Goal: Task Accomplishment & Management: Manage account settings

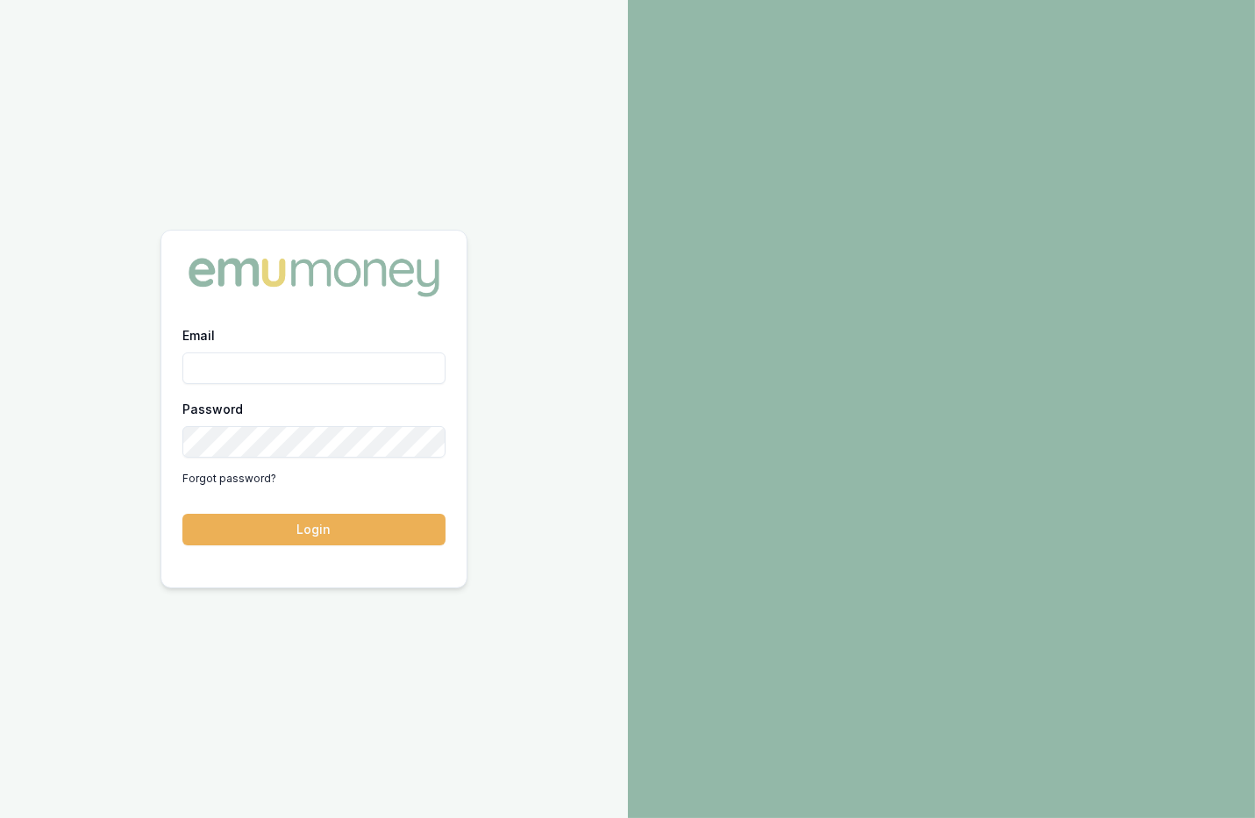
click at [303, 360] on input "Email" at bounding box center [313, 369] width 263 height 32
type input "m@emumoney.com.au"
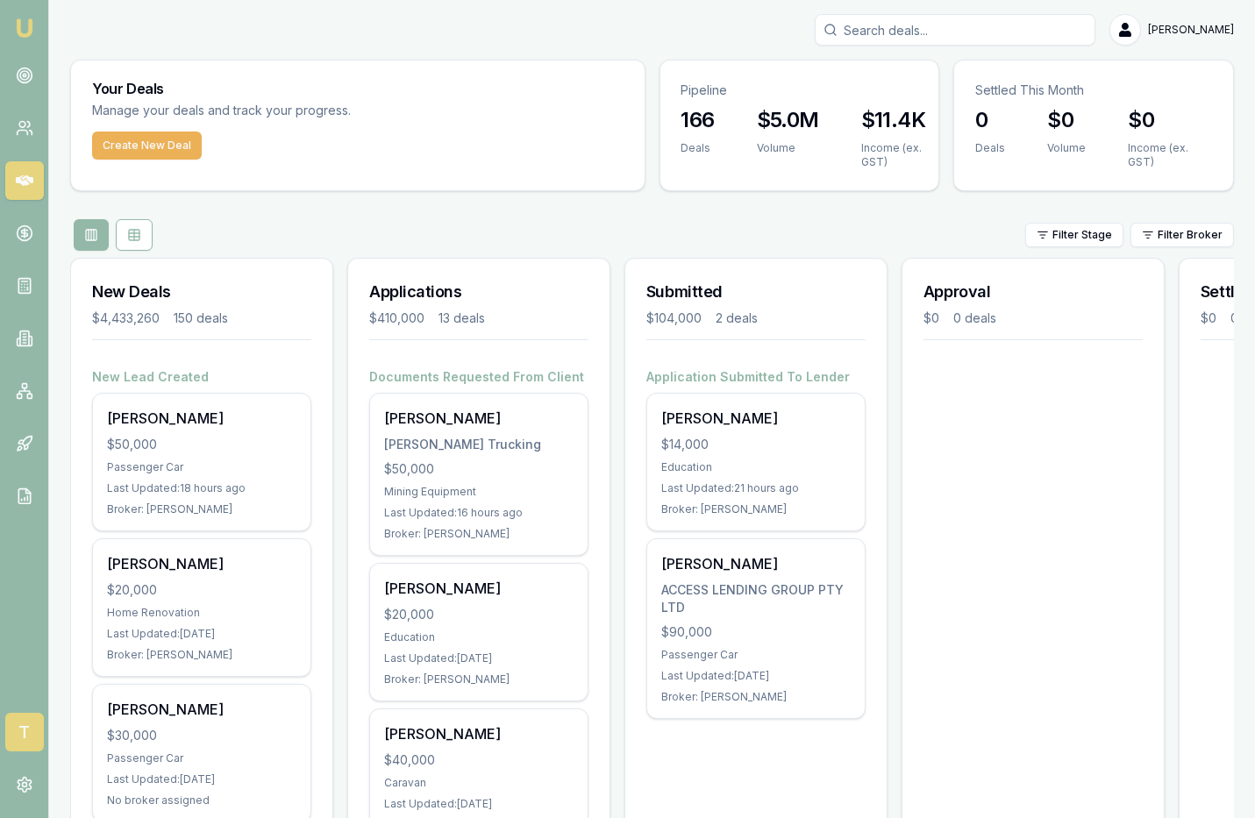
click at [20, 738] on span "T" at bounding box center [24, 732] width 39 height 39
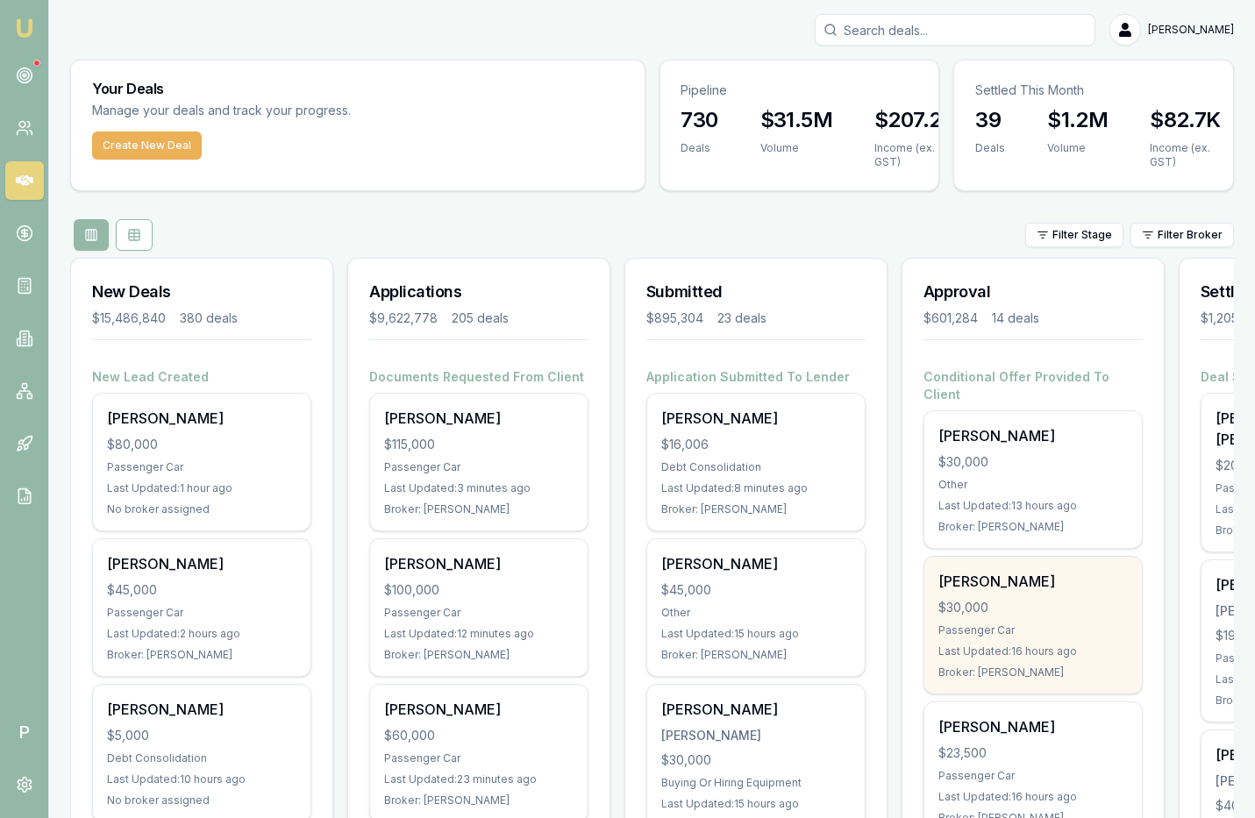
click at [1056, 576] on div "David Gigliotti $30,000 Passenger Car Last Updated: 16 hours ago Broker: Erin S…" at bounding box center [1032, 625] width 217 height 137
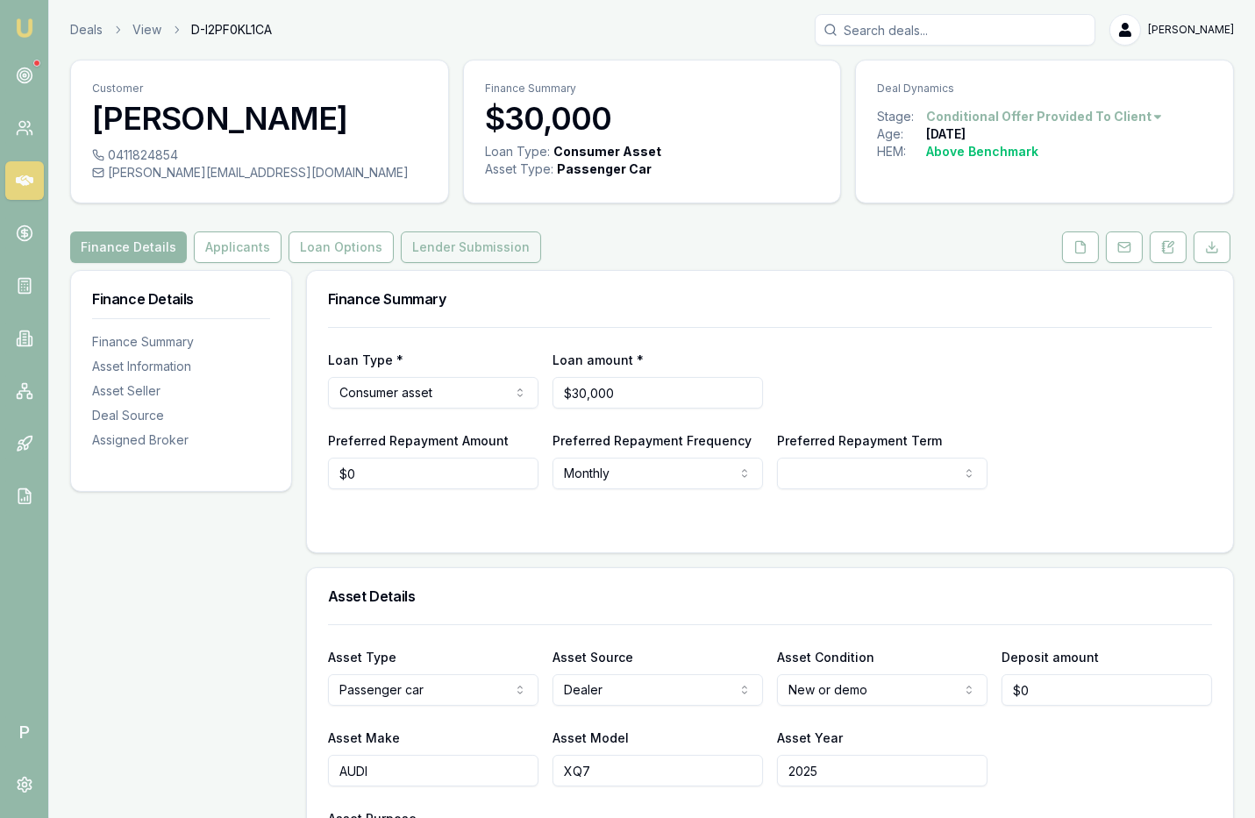
click at [471, 241] on button "Lender Submission" at bounding box center [471, 247] width 140 height 32
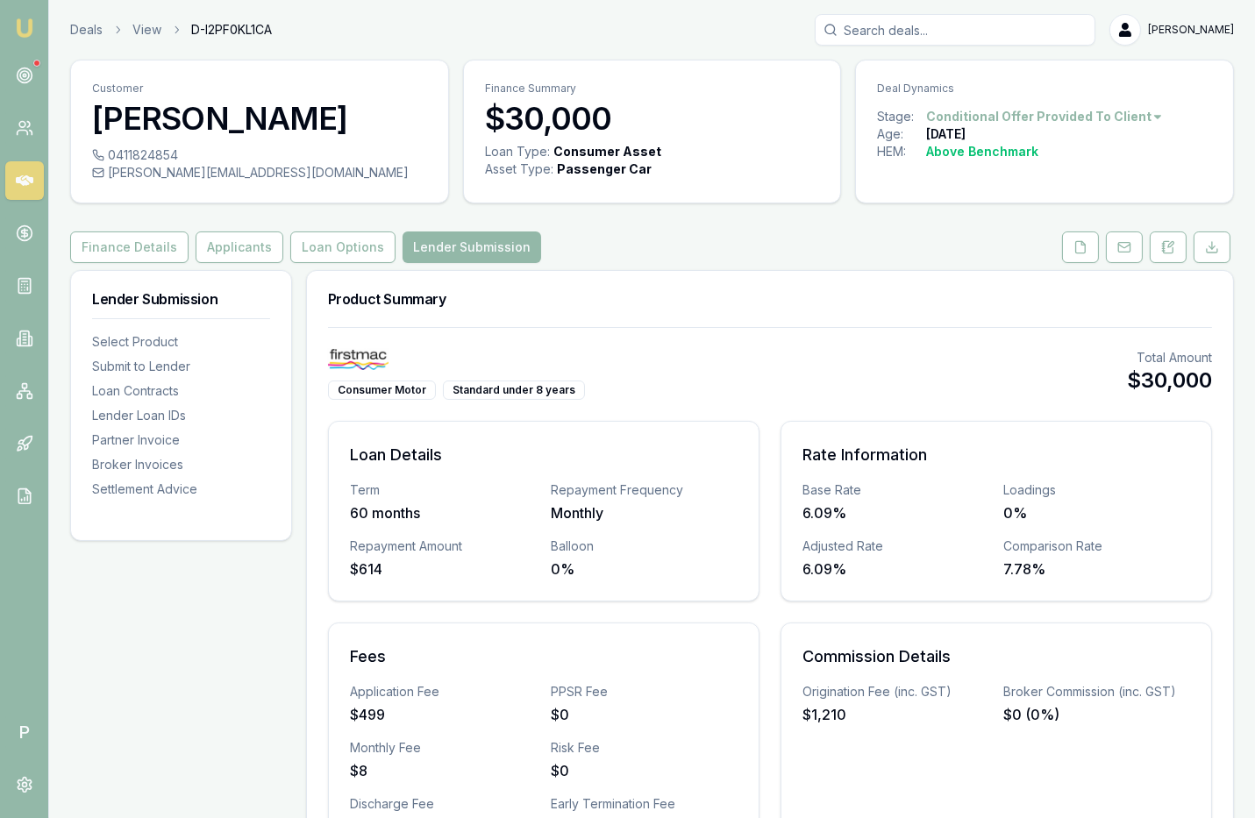
click at [23, 76] on circle at bounding box center [24, 75] width 3 height 3
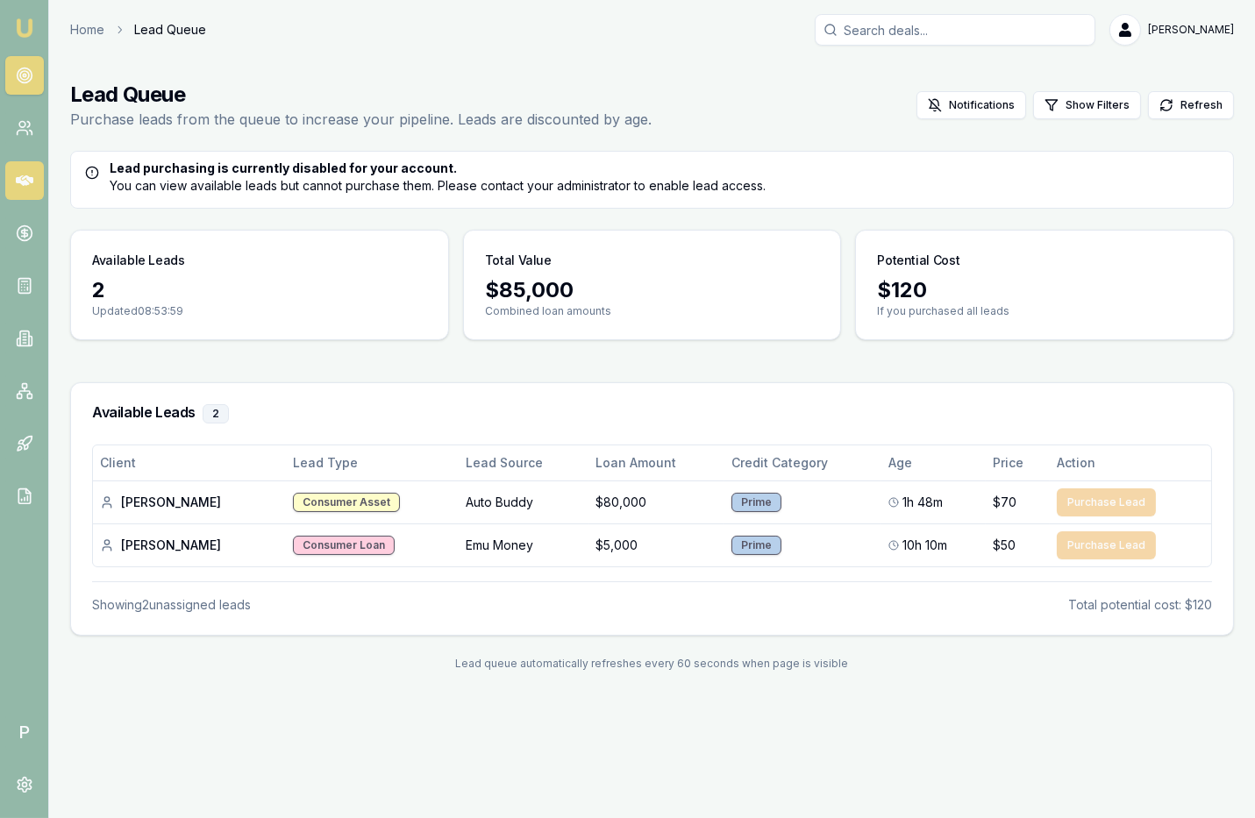
click at [25, 174] on icon at bounding box center [25, 181] width 18 height 18
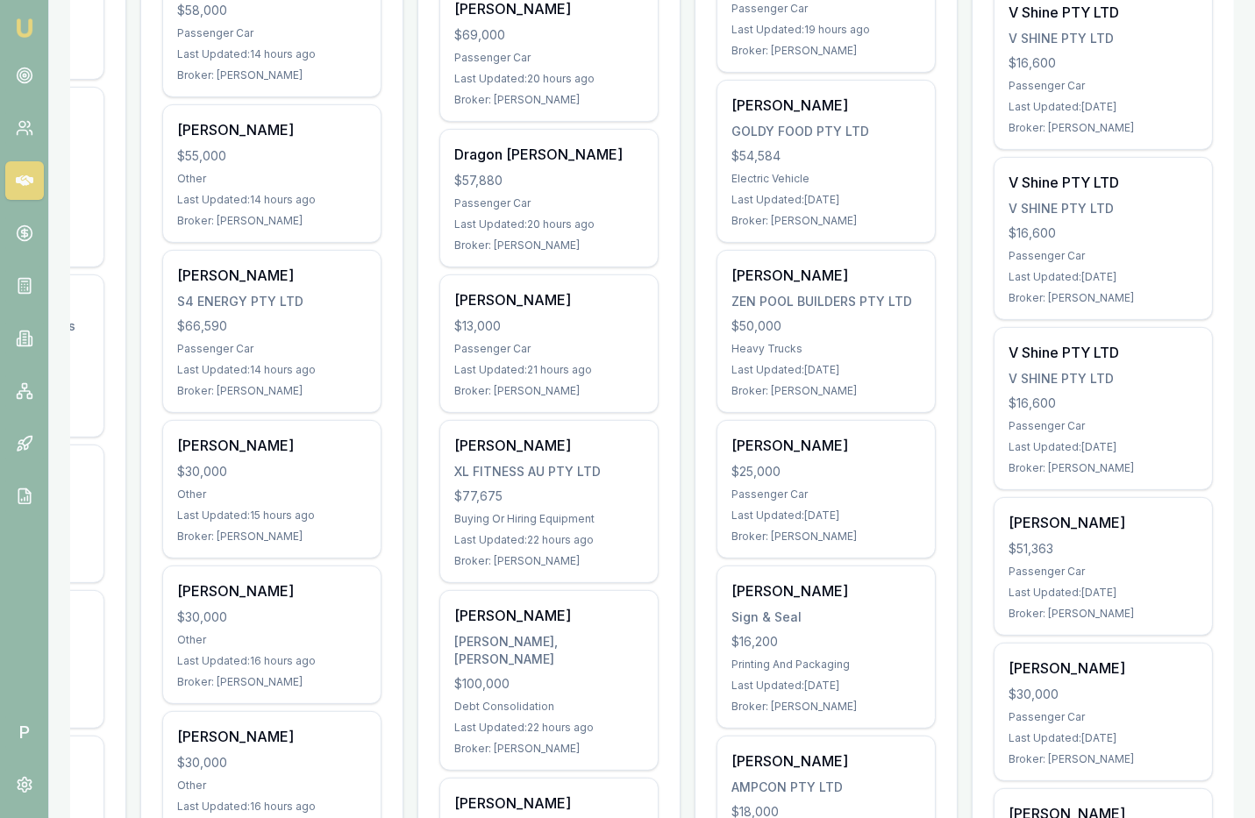
scroll to position [1120, 0]
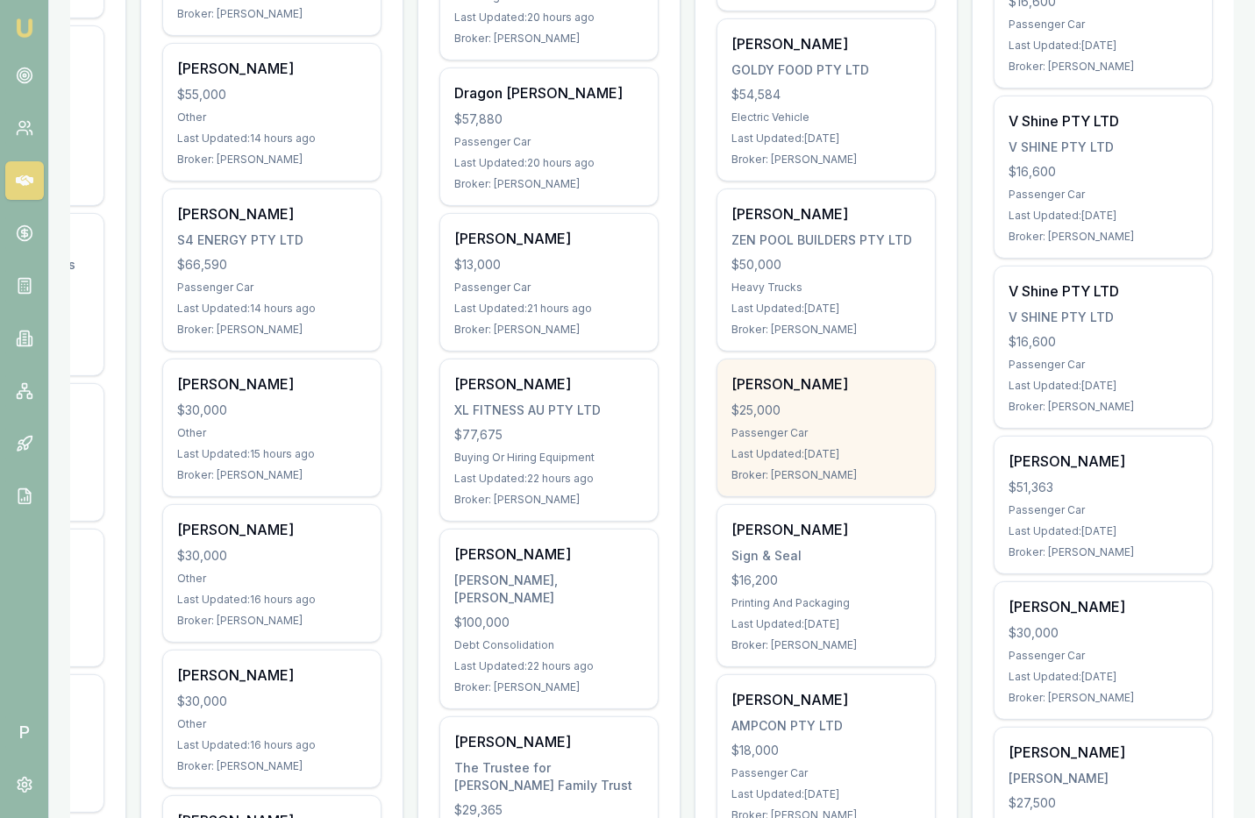
click at [849, 374] on div "Sylvia Hood $25,000 Passenger Car Last Updated: 1 day ago Broker: Erin Shield" at bounding box center [825, 428] width 217 height 137
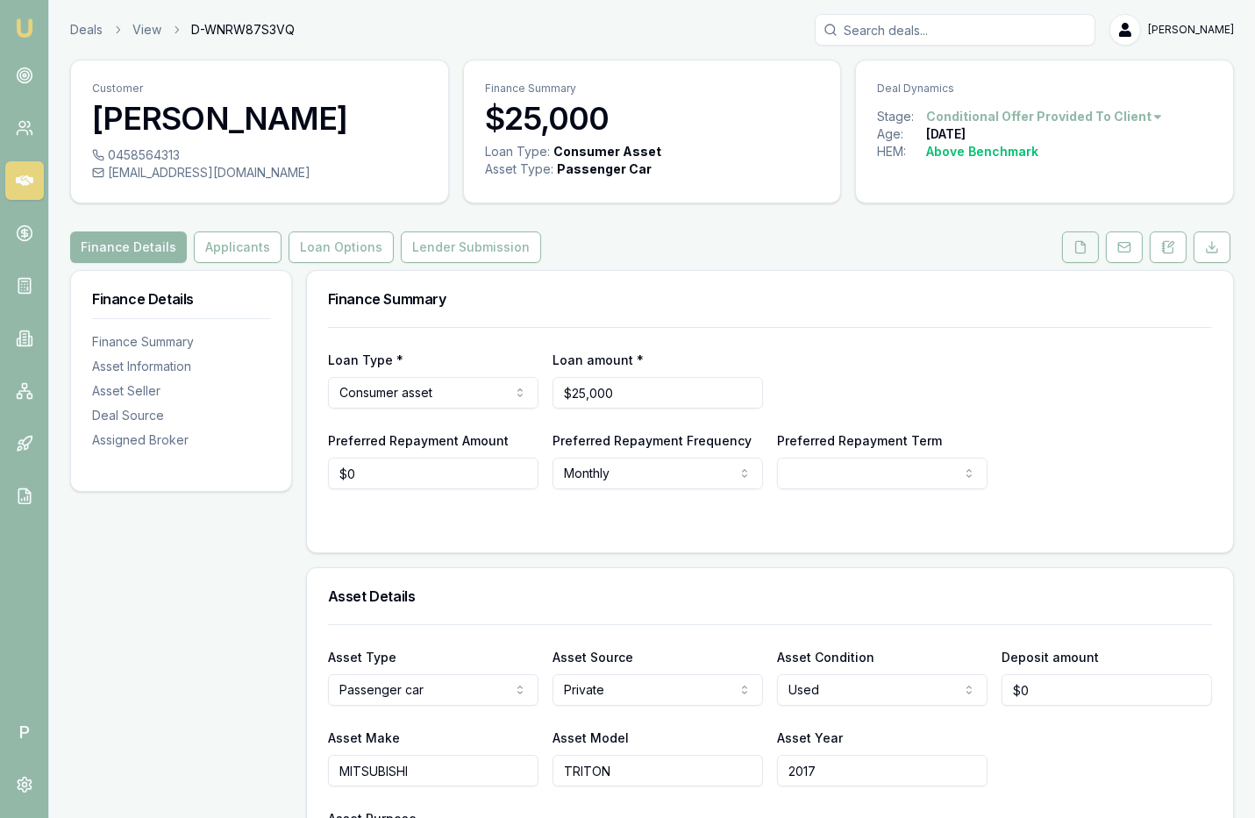
click at [1096, 243] on button at bounding box center [1080, 247] width 37 height 32
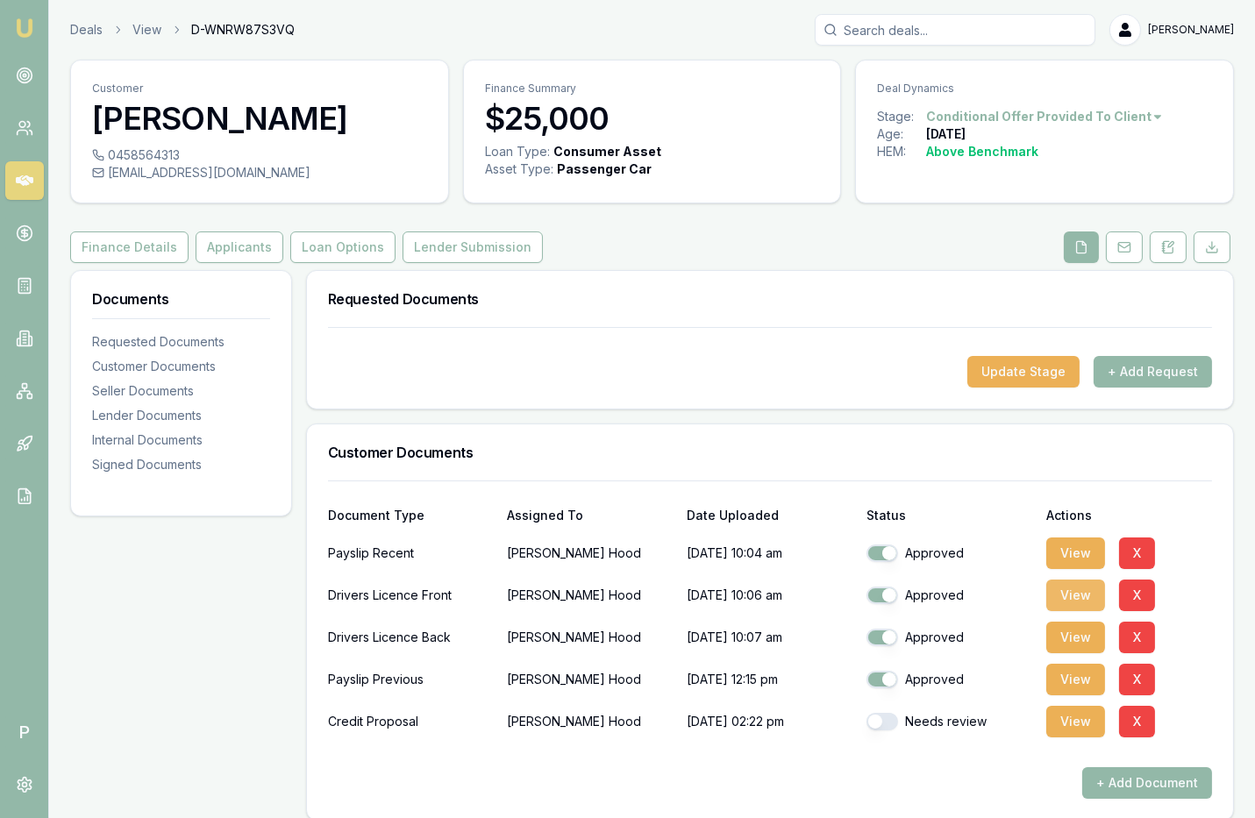
click at [1072, 597] on button "View" at bounding box center [1075, 596] width 59 height 32
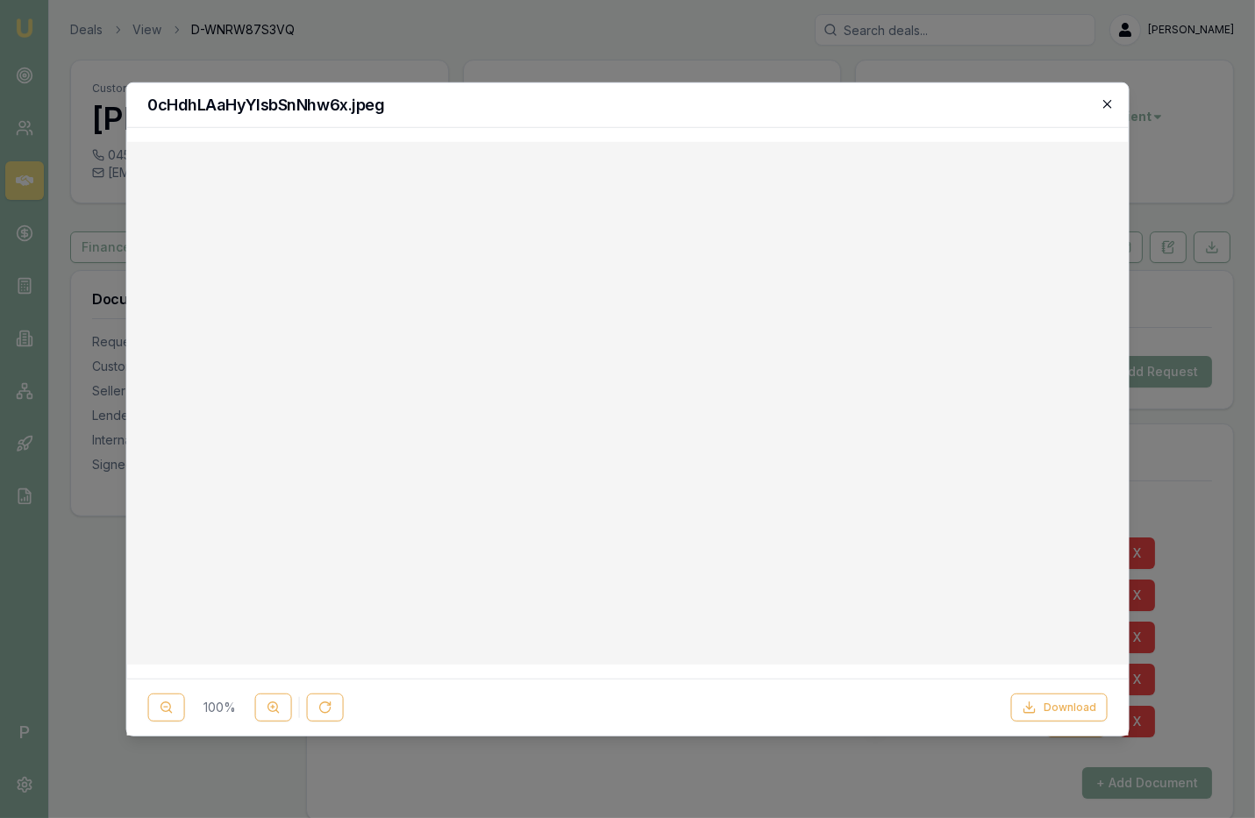
click at [1100, 100] on icon "button" at bounding box center [1107, 103] width 14 height 14
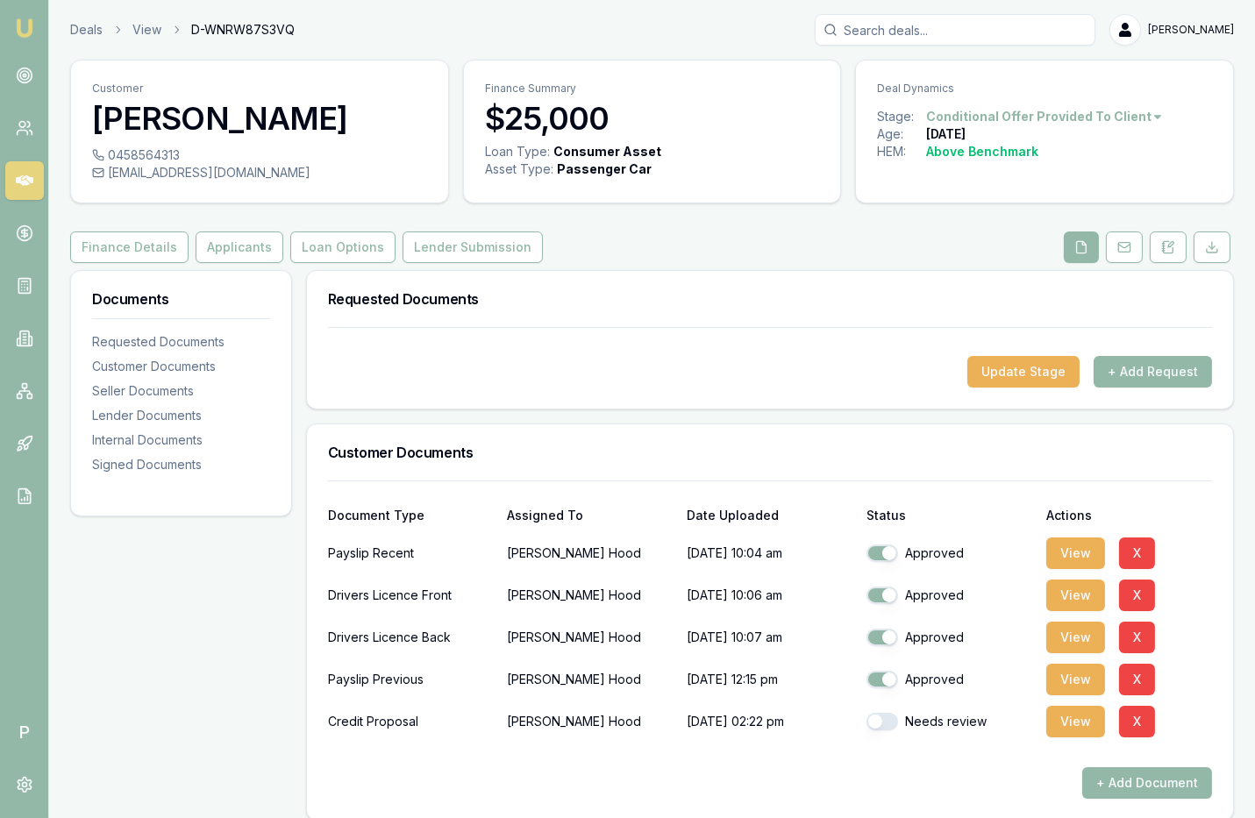
click at [34, 183] on link at bounding box center [24, 180] width 39 height 39
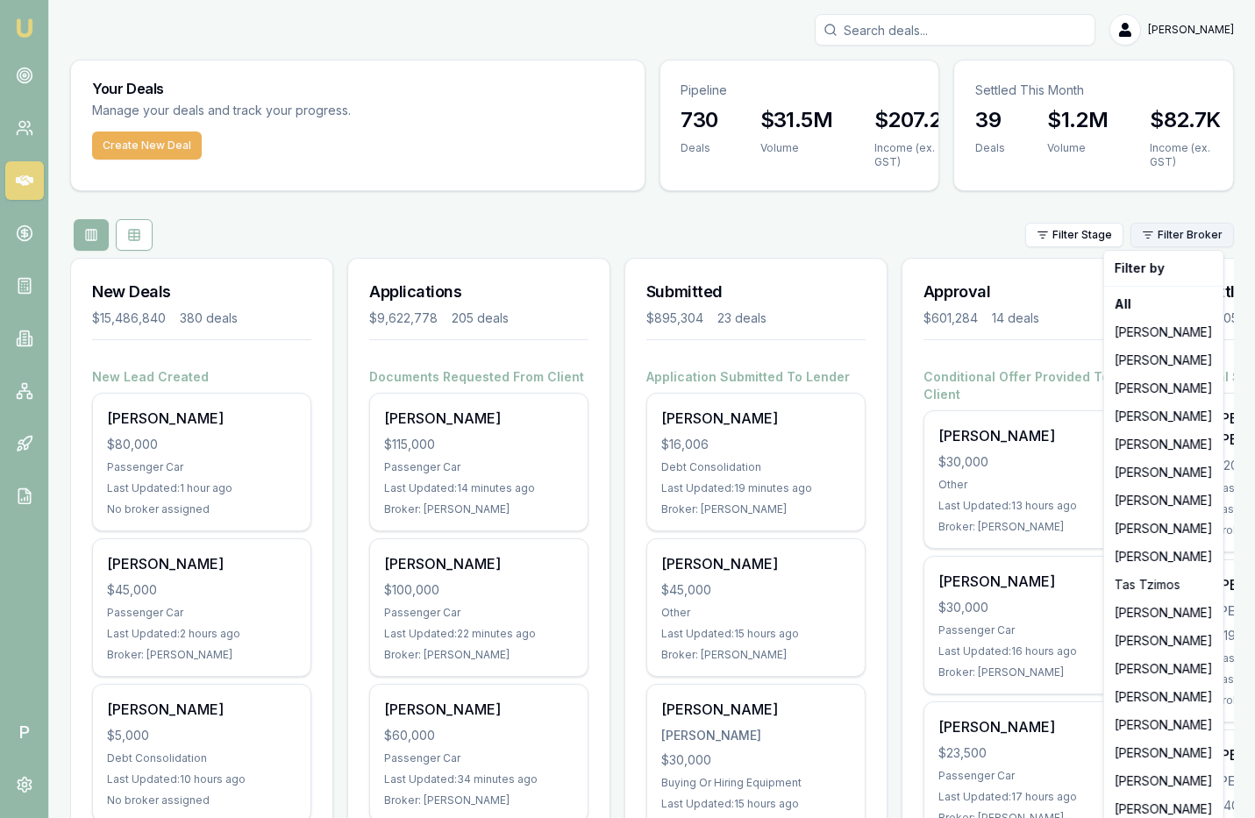
click at [1180, 237] on html "Emu Broker P [PERSON_NAME] Toggle Menu Your Deals Manage your deals and track y…" at bounding box center [627, 409] width 1255 height 818
click at [1154, 696] on div "[PERSON_NAME]" at bounding box center [1163, 697] width 112 height 28
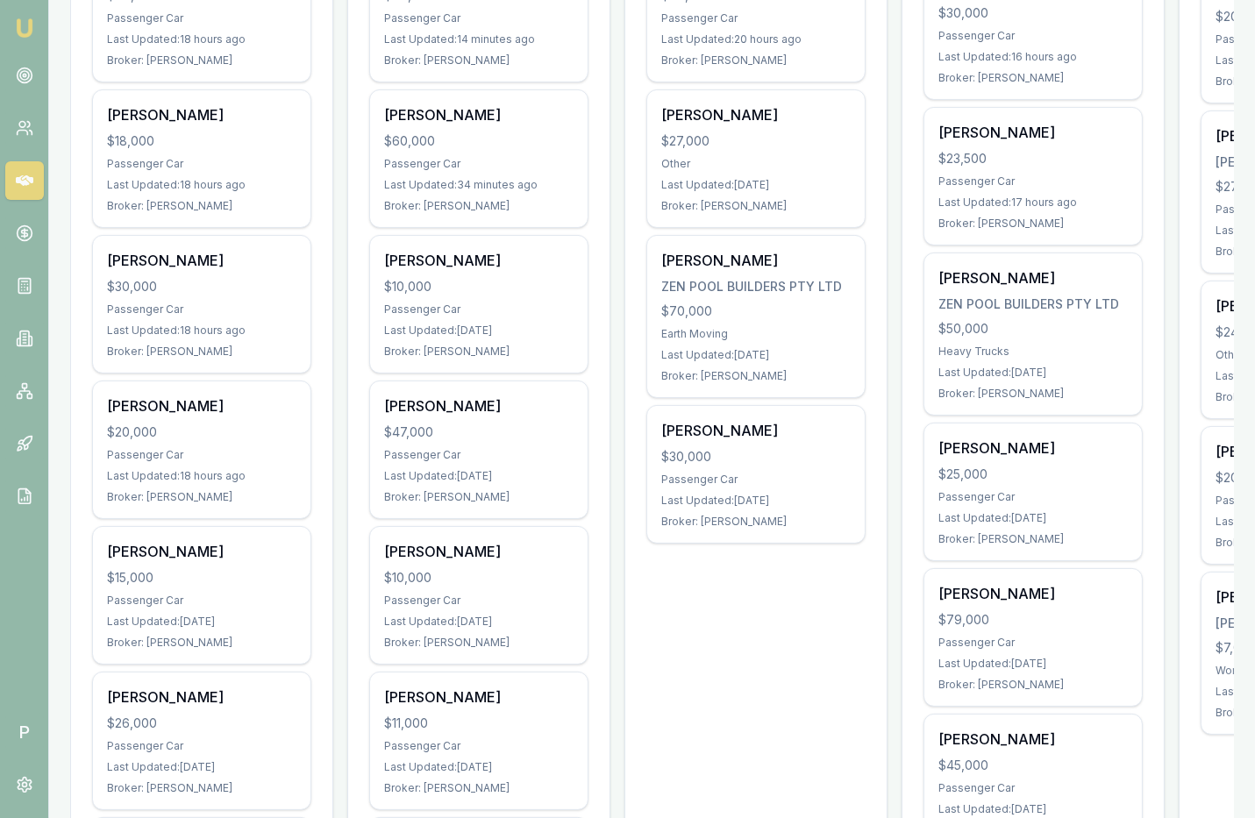
scroll to position [298, 0]
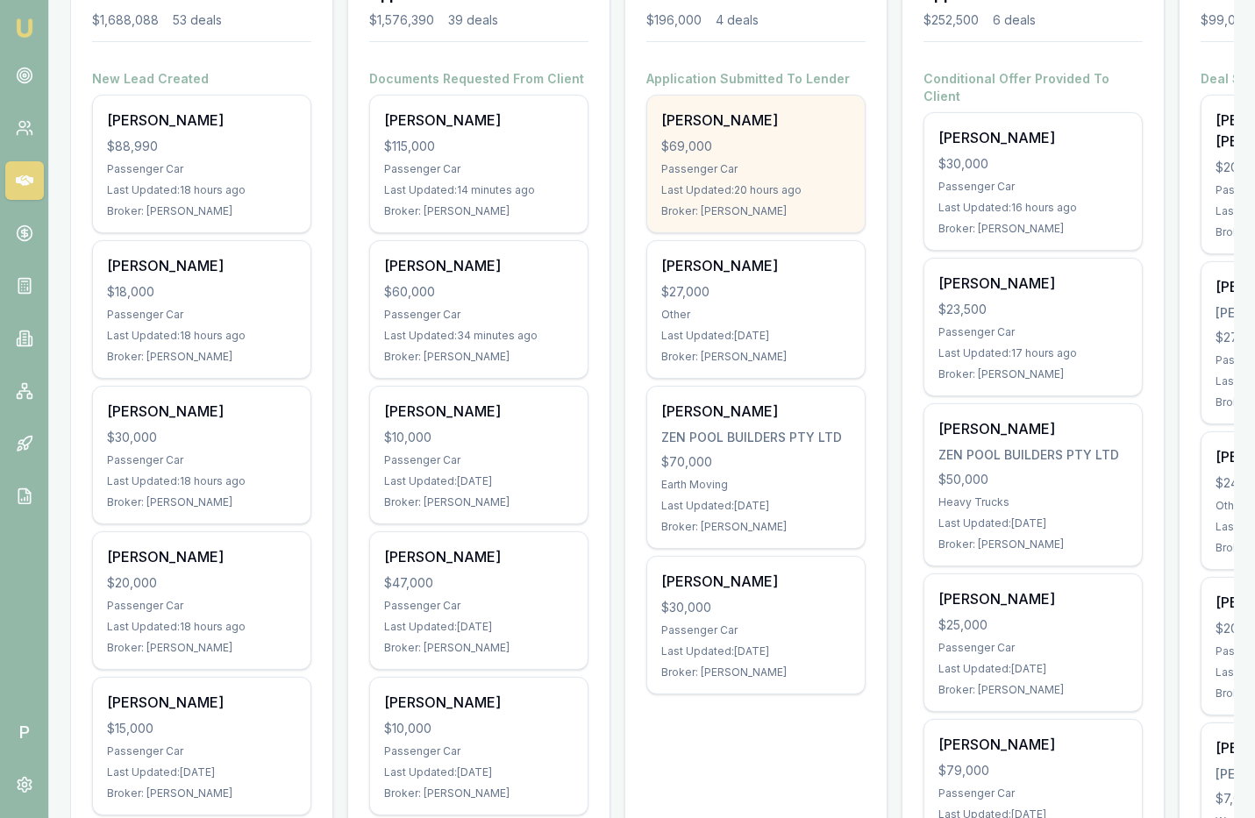
click at [774, 141] on div "$69,000" at bounding box center [755, 147] width 189 height 18
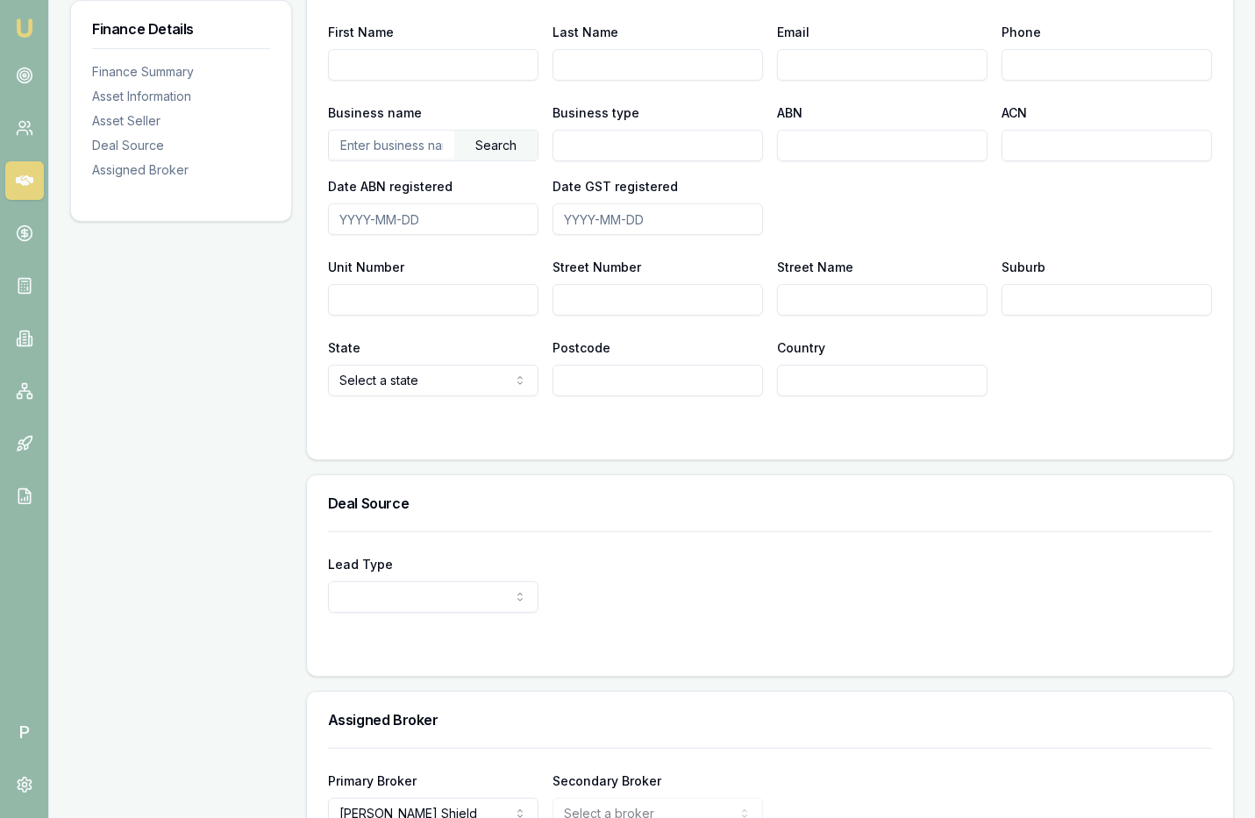
scroll to position [1039, 0]
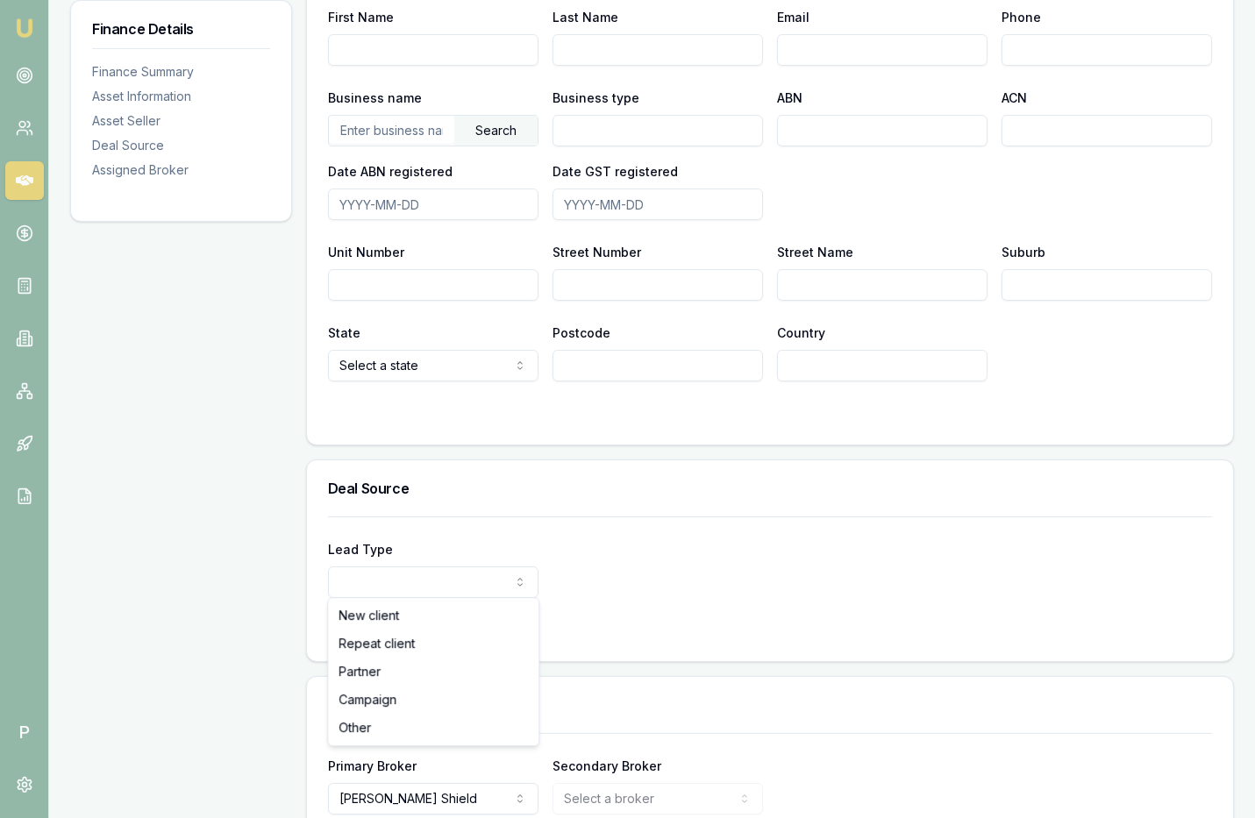
select select "PARTNER"
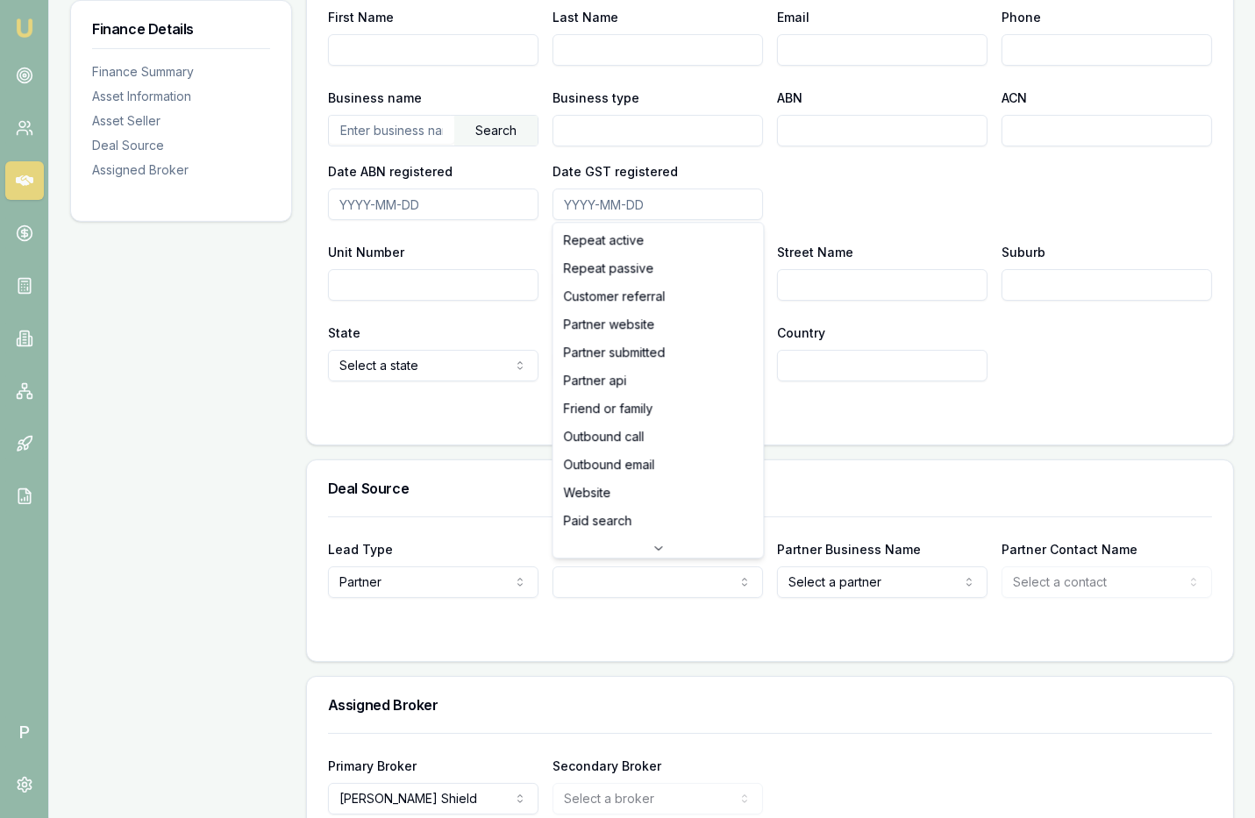
select select "PARTNER_API"
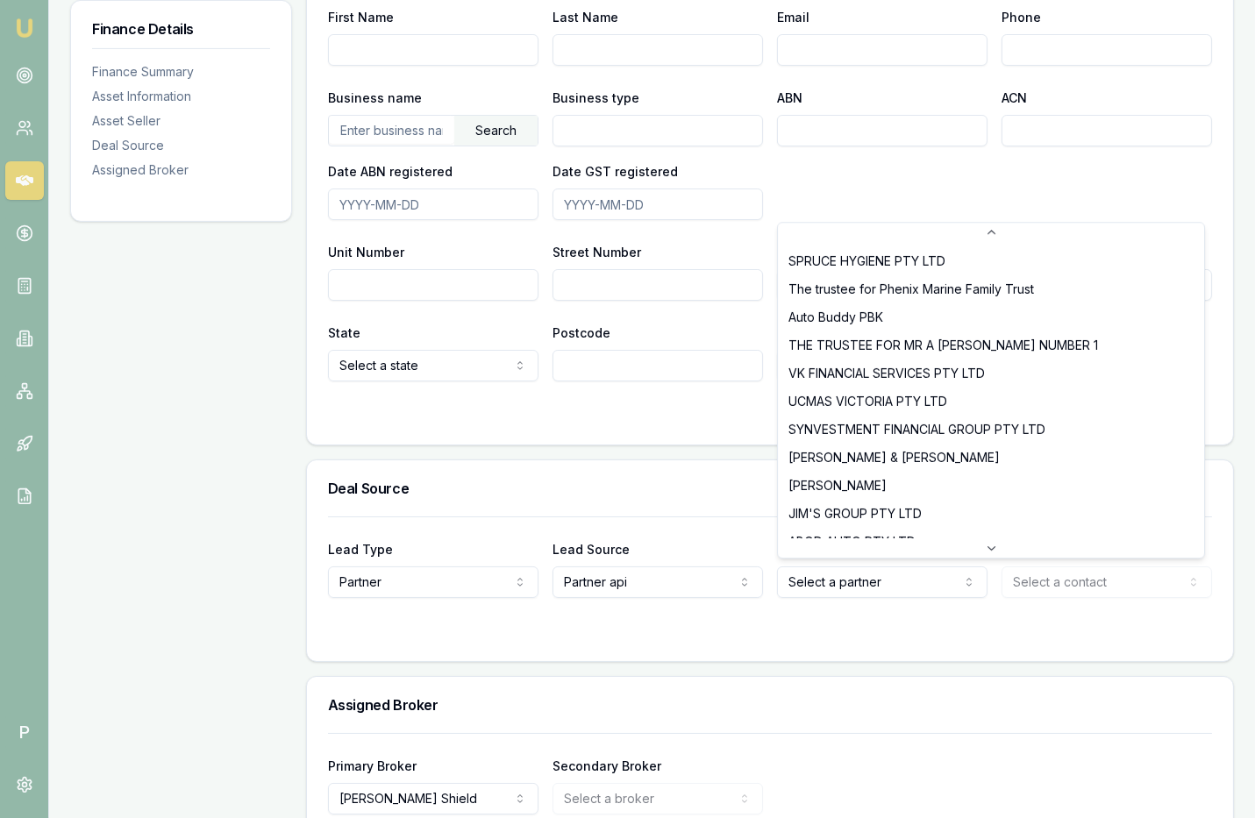
scroll to position [904, 0]
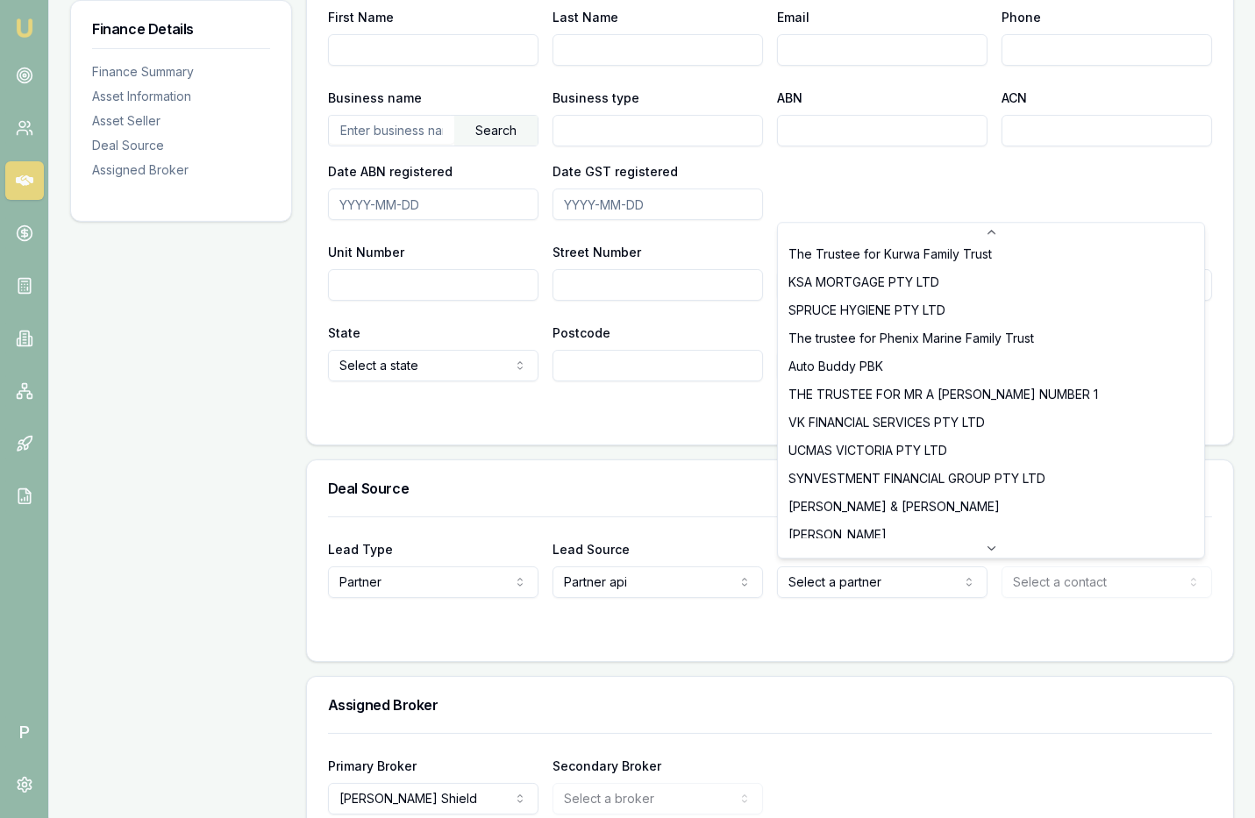
select select "Auto Buddy PBK"
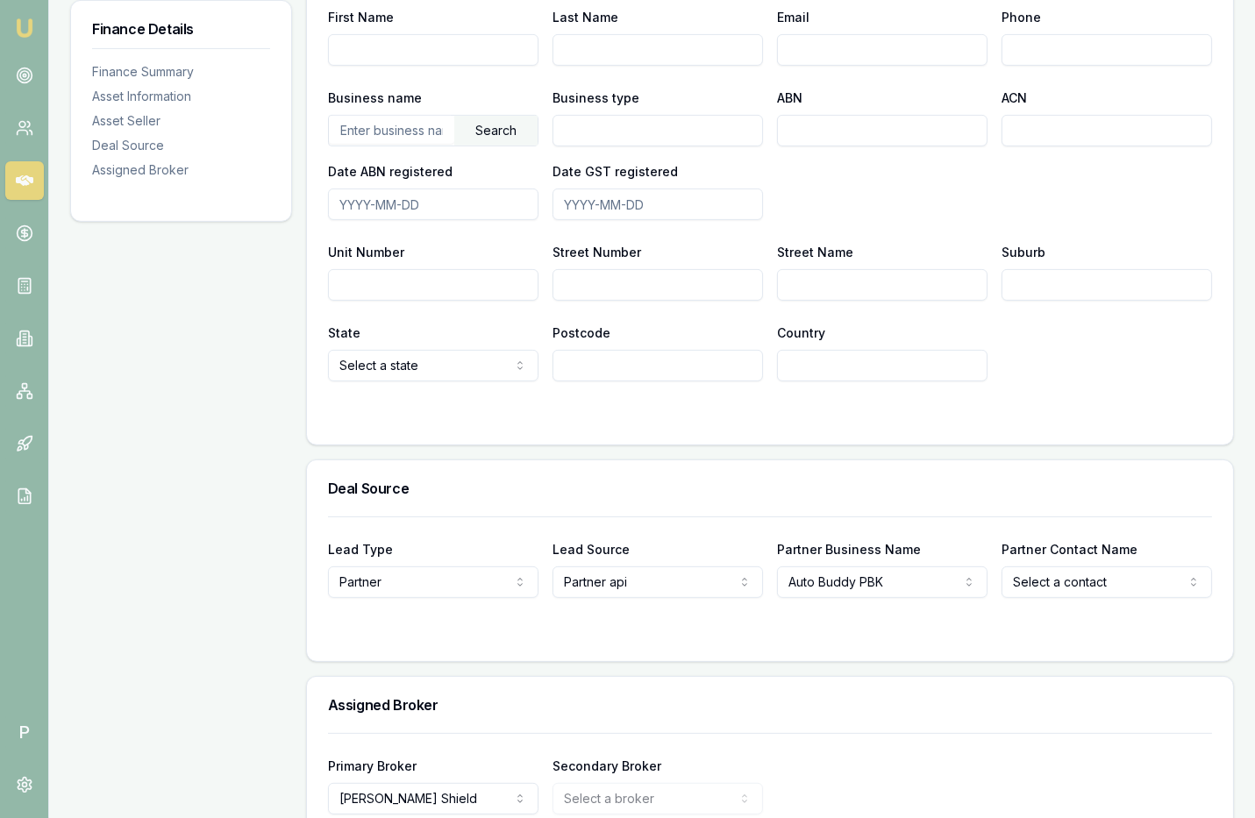
click at [930, 626] on div at bounding box center [770, 633] width 884 height 14
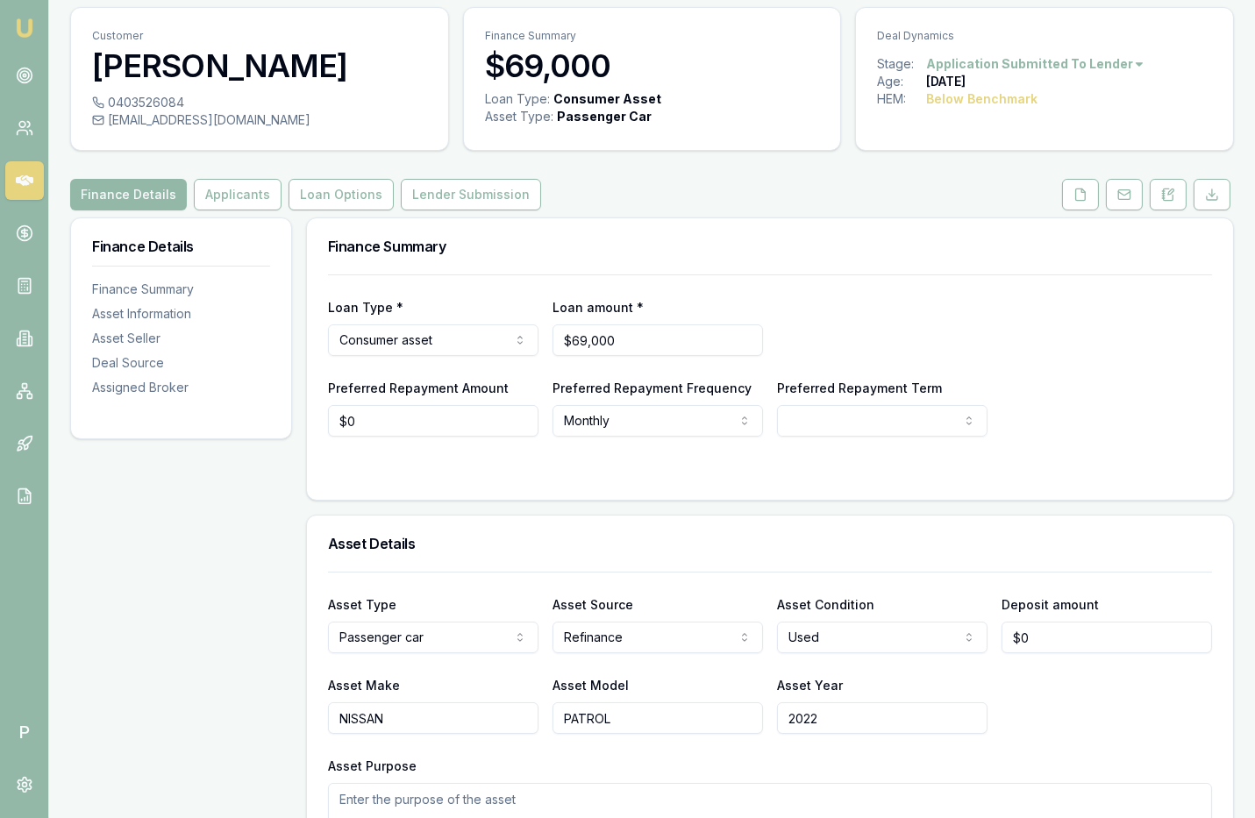
scroll to position [0, 0]
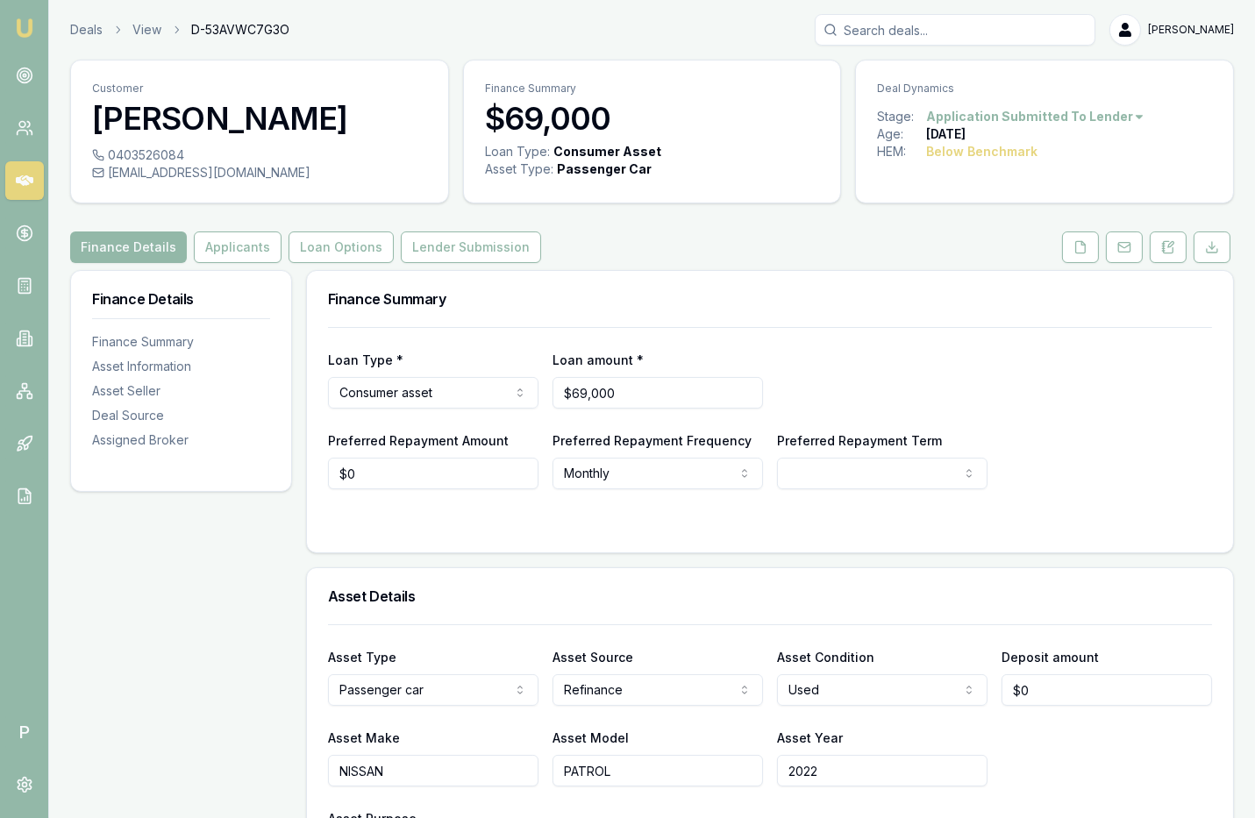
click at [32, 176] on icon at bounding box center [25, 181] width 18 height 18
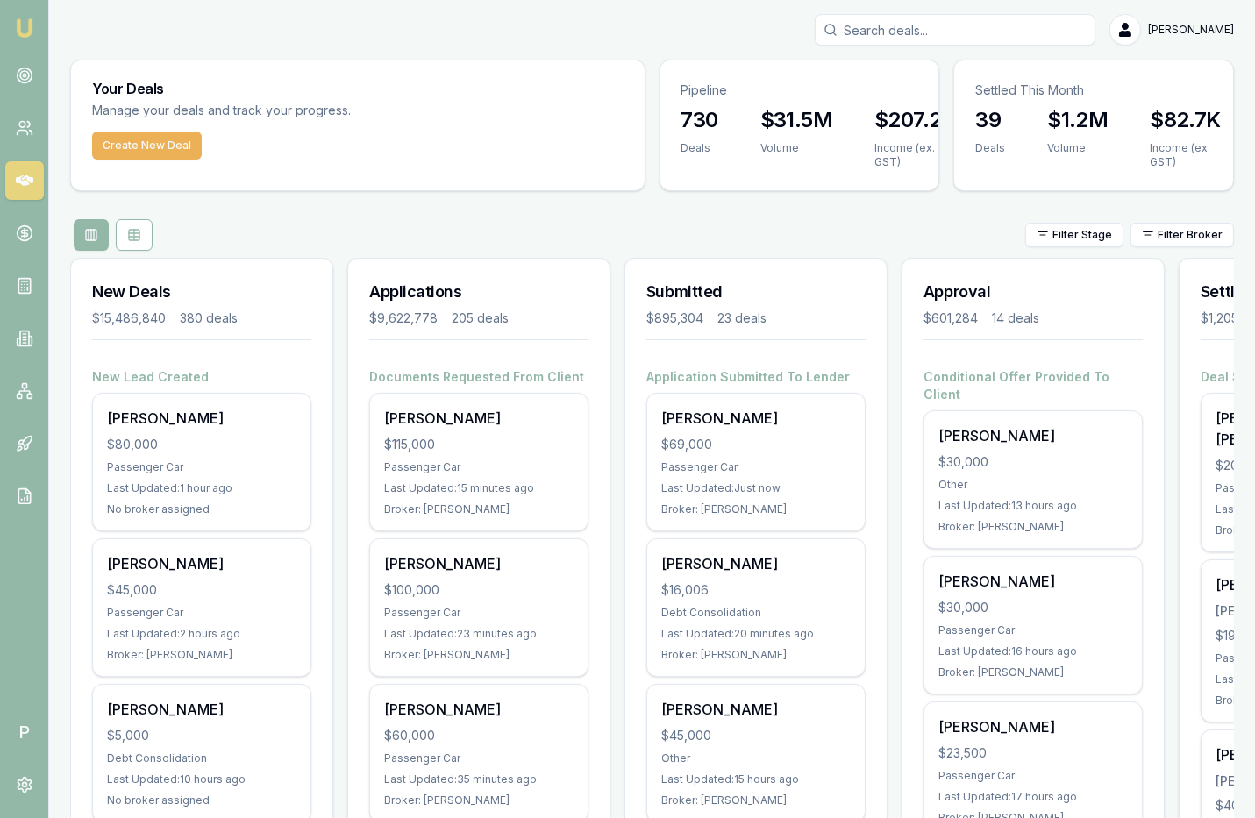
click at [914, 240] on div "Filter Stage Filter Broker" at bounding box center [652, 235] width 1164 height 32
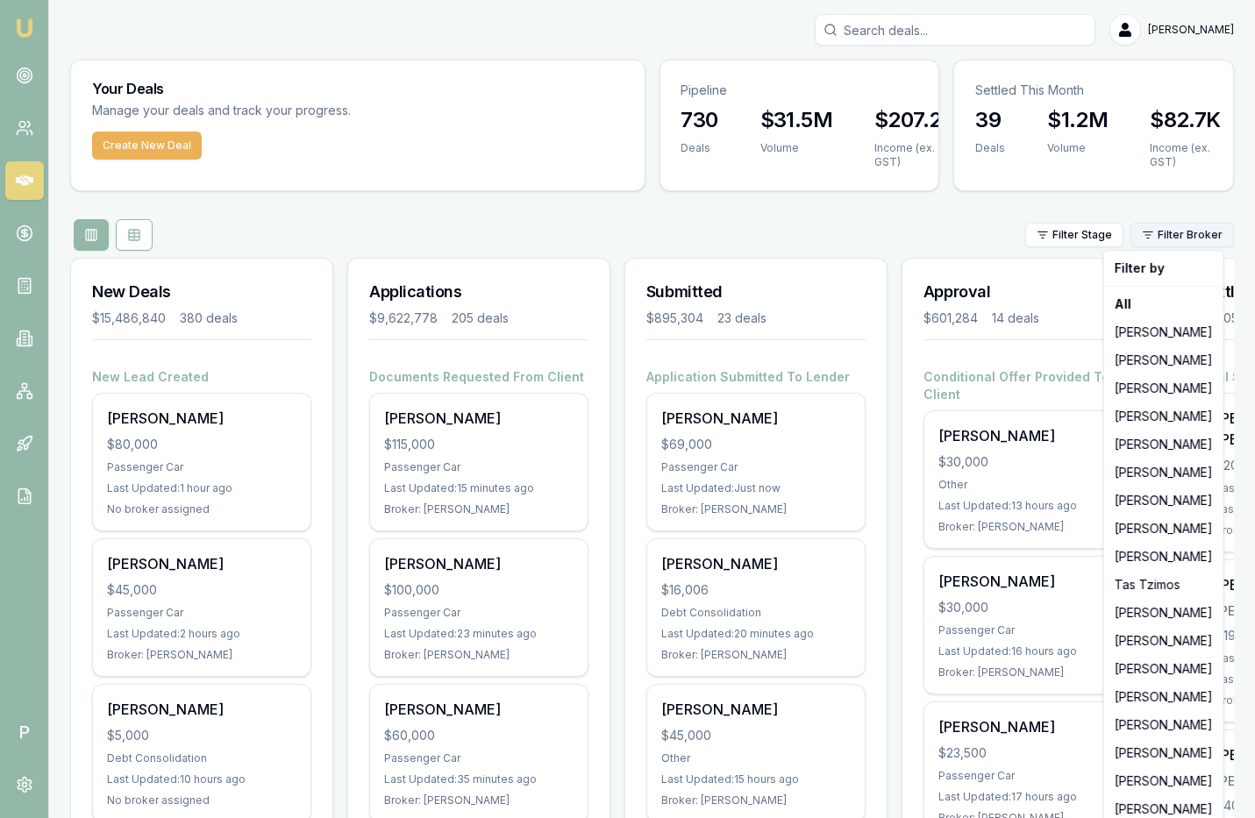
click at [1188, 234] on html "Emu Broker P [PERSON_NAME] Toggle Menu Your Deals Manage your deals and track y…" at bounding box center [627, 409] width 1255 height 818
click at [1161, 698] on div "[PERSON_NAME]" at bounding box center [1163, 697] width 112 height 28
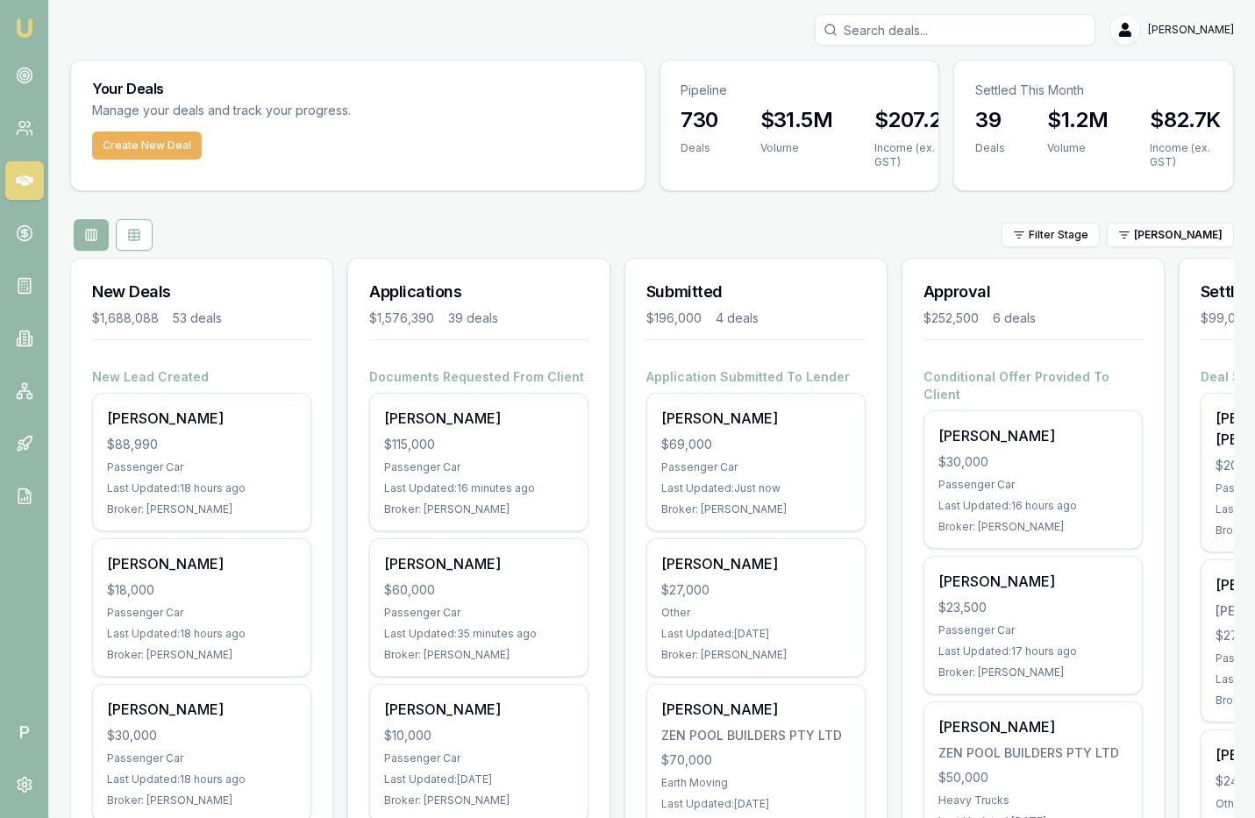
click at [887, 225] on div "Filter Stage [PERSON_NAME]" at bounding box center [652, 235] width 1164 height 32
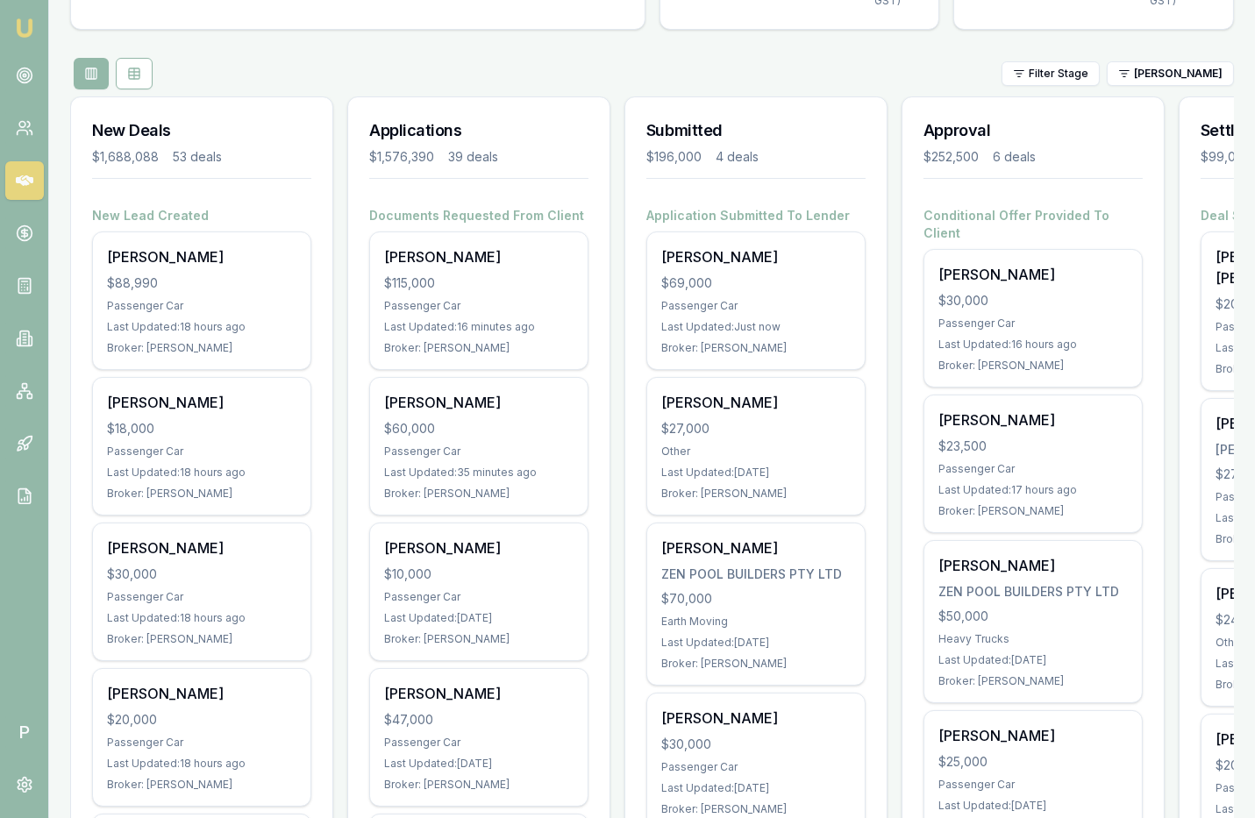
scroll to position [196, 0]
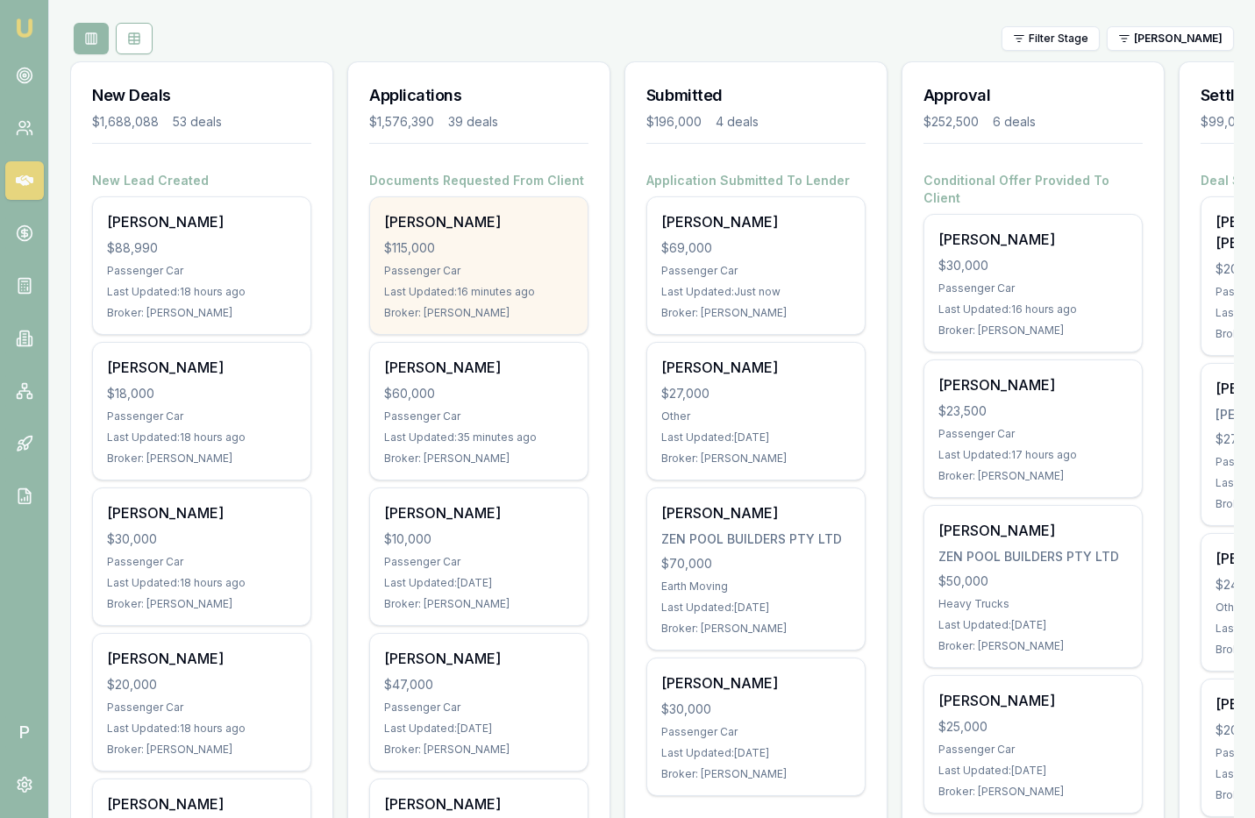
click at [484, 239] on div "$115,000" at bounding box center [478, 248] width 189 height 18
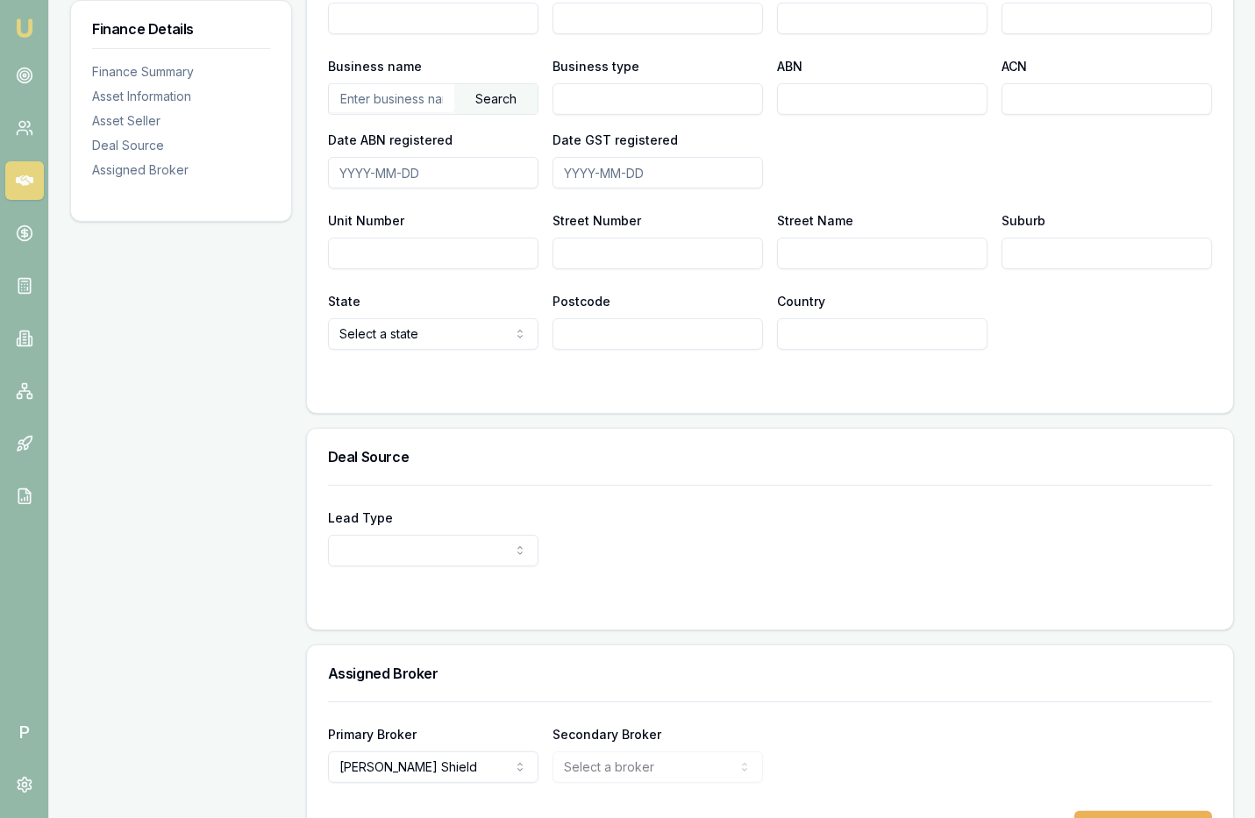
scroll to position [1125, 0]
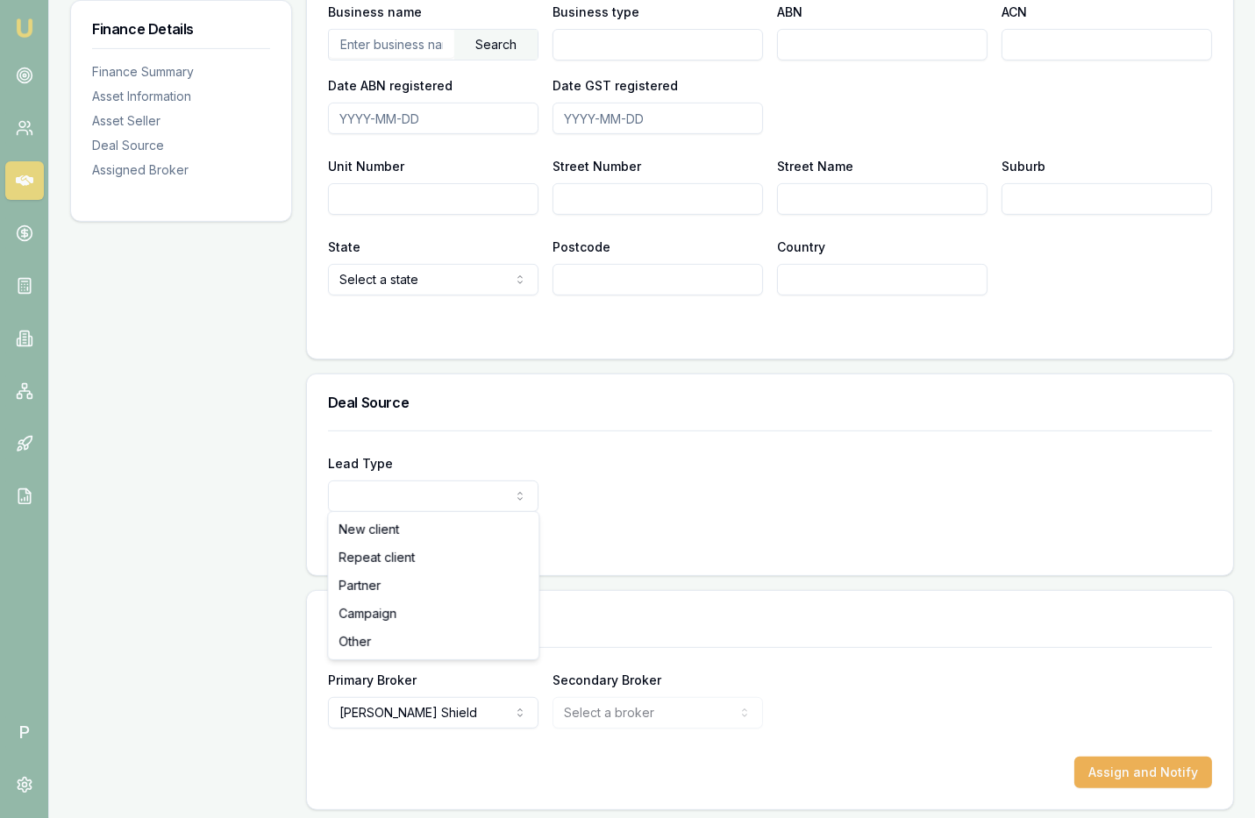
select select "PARTNER"
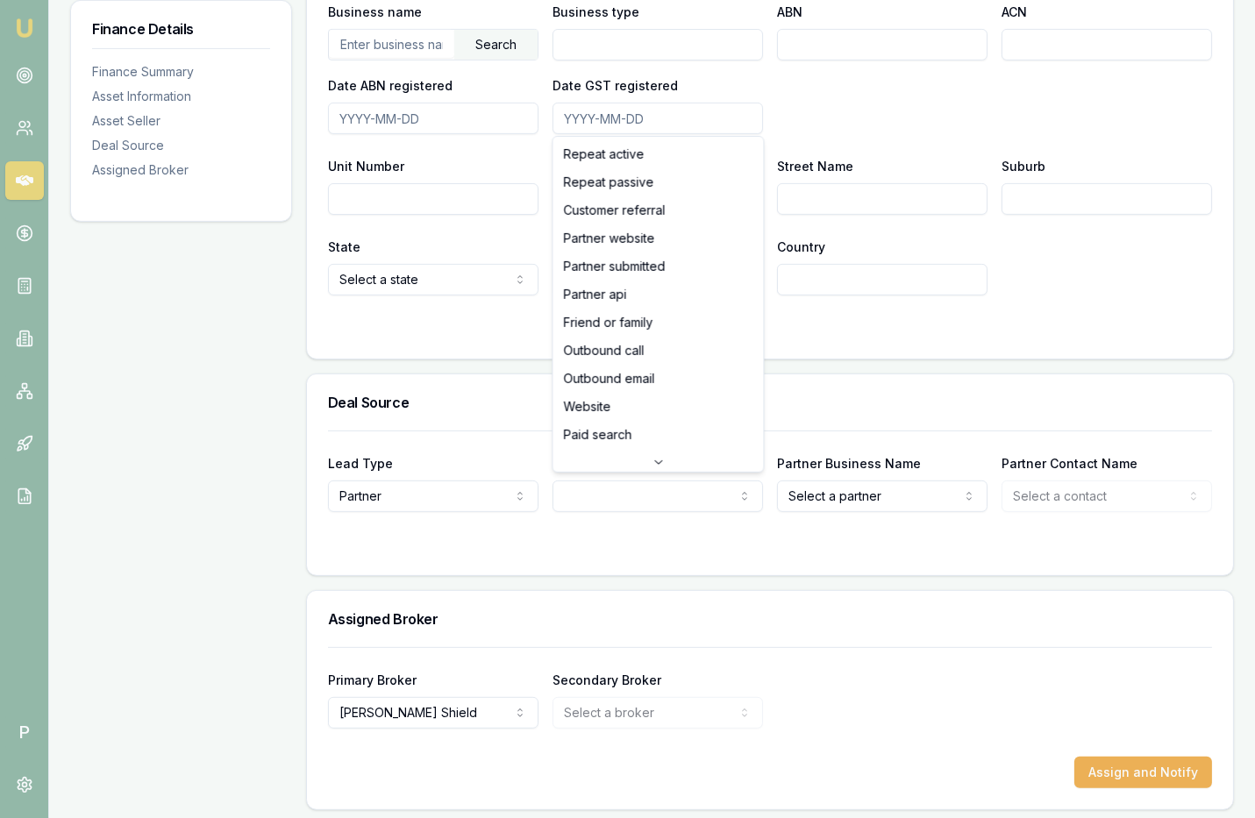
select select "PARTNER_API"
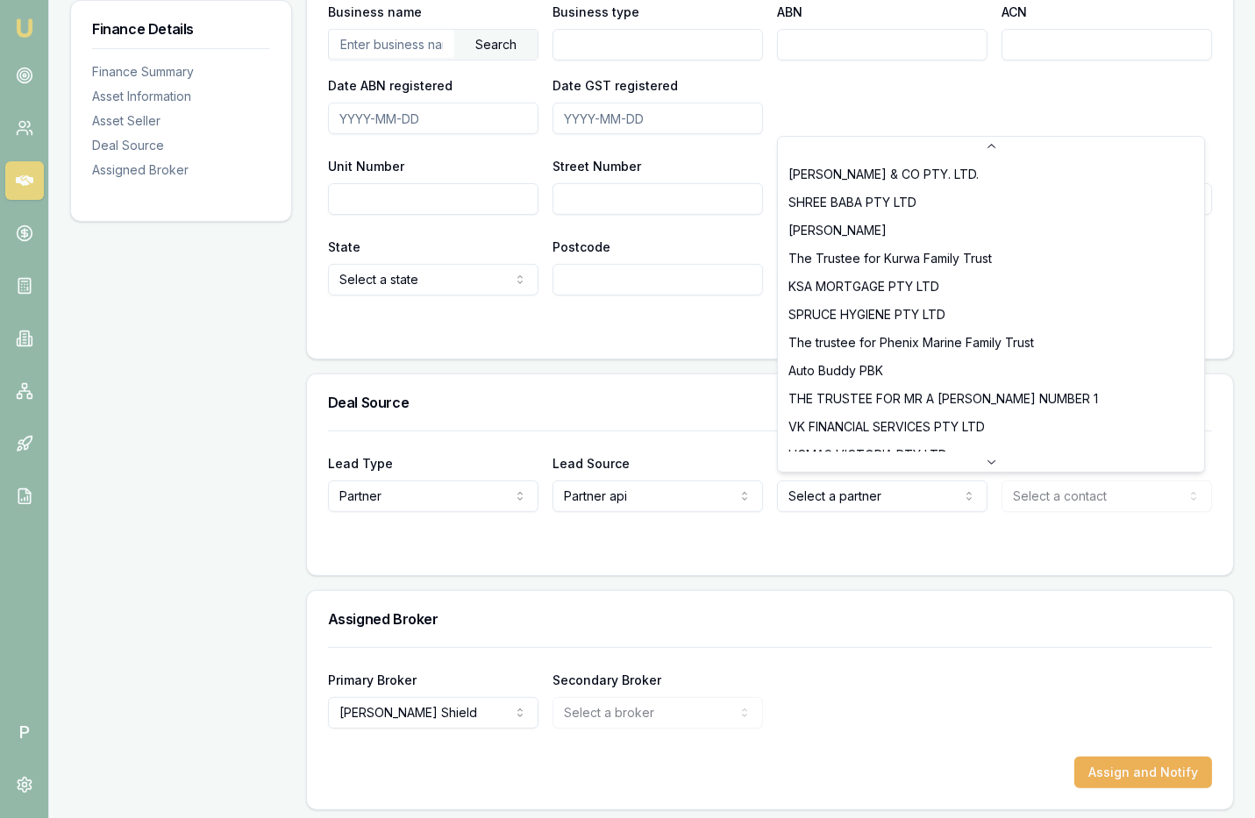
scroll to position [842, 0]
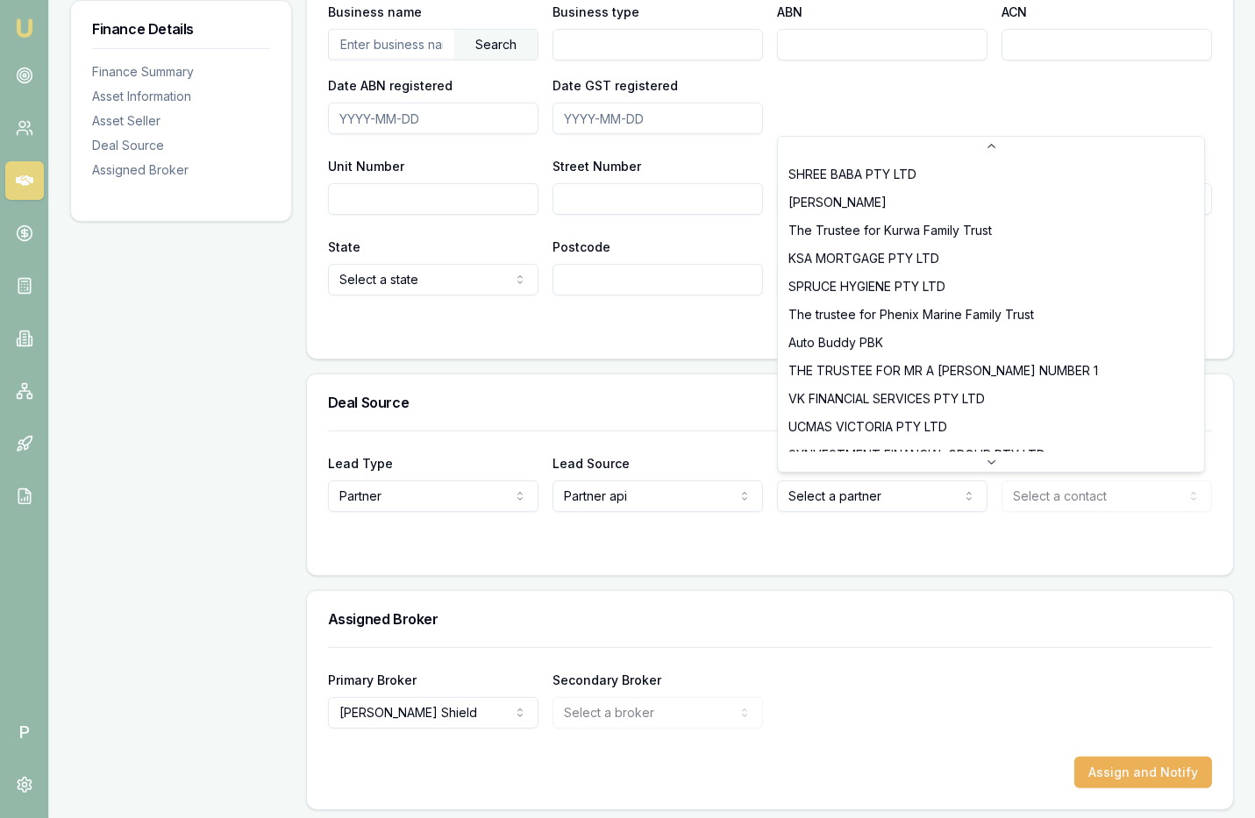
select select "Auto Buddy PBK"
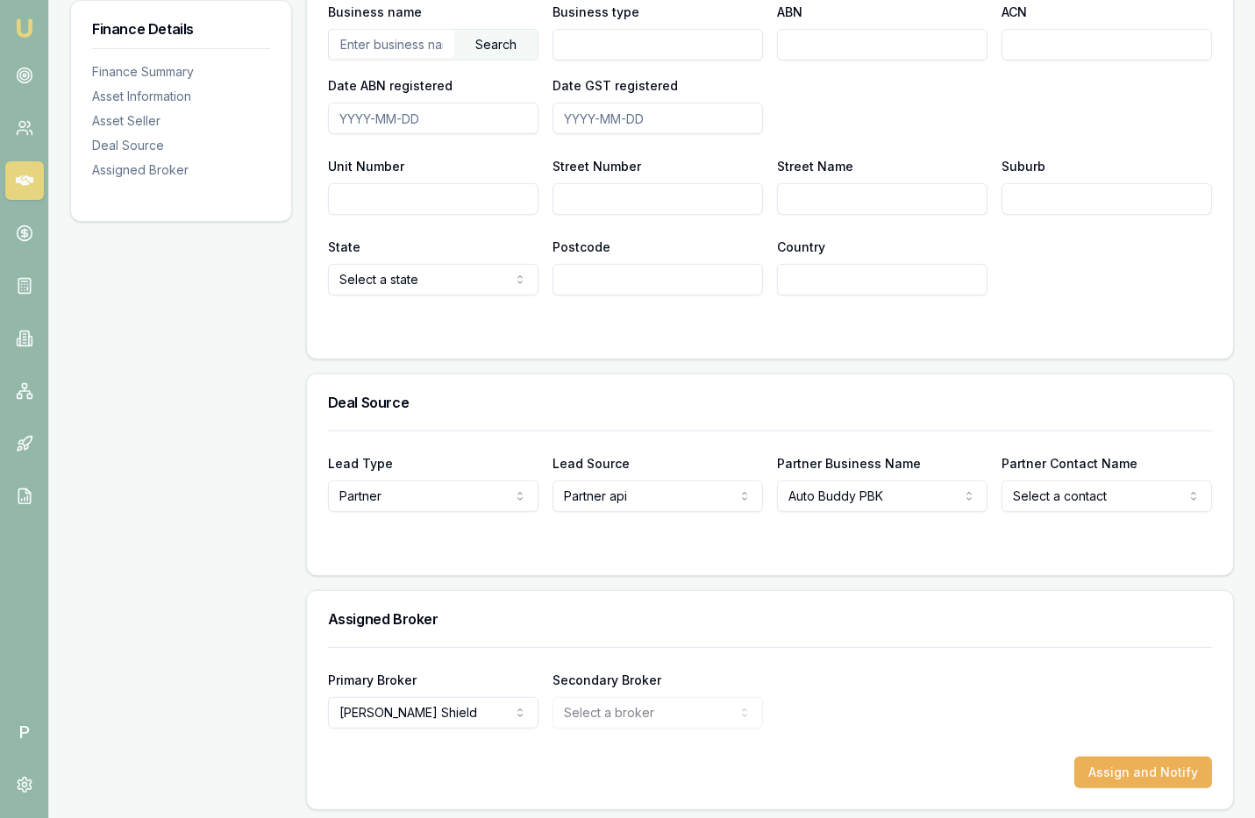
click at [774, 551] on div "Lead Type Partner New client Repeat client Partner Campaign Other Lead Source P…" at bounding box center [770, 503] width 926 height 145
click at [29, 179] on icon at bounding box center [25, 180] width 18 height 11
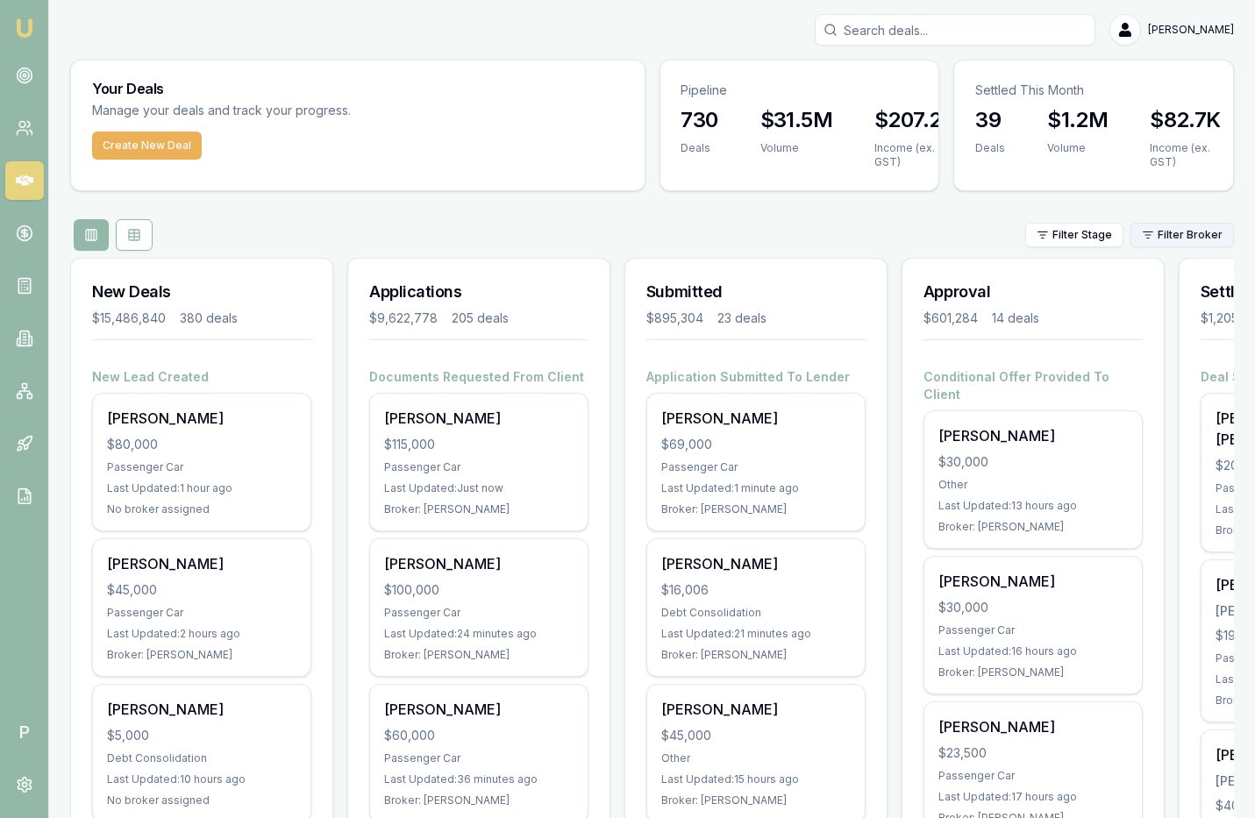
click at [1190, 231] on html "Emu Broker P [PERSON_NAME] Toggle Menu Your Deals Manage your deals and track y…" at bounding box center [627, 409] width 1255 height 818
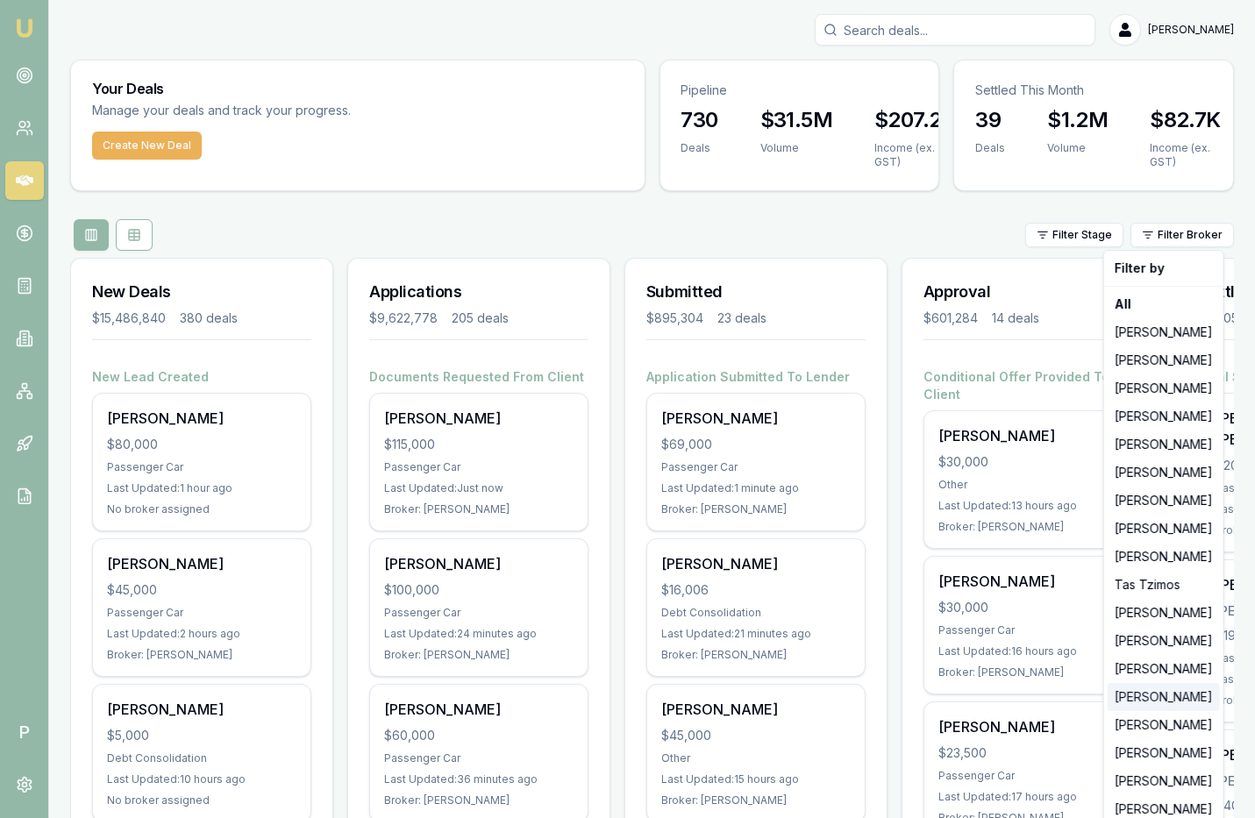
click at [1150, 694] on div "[PERSON_NAME]" at bounding box center [1163, 697] width 112 height 28
